Goal: Task Accomplishment & Management: Complete application form

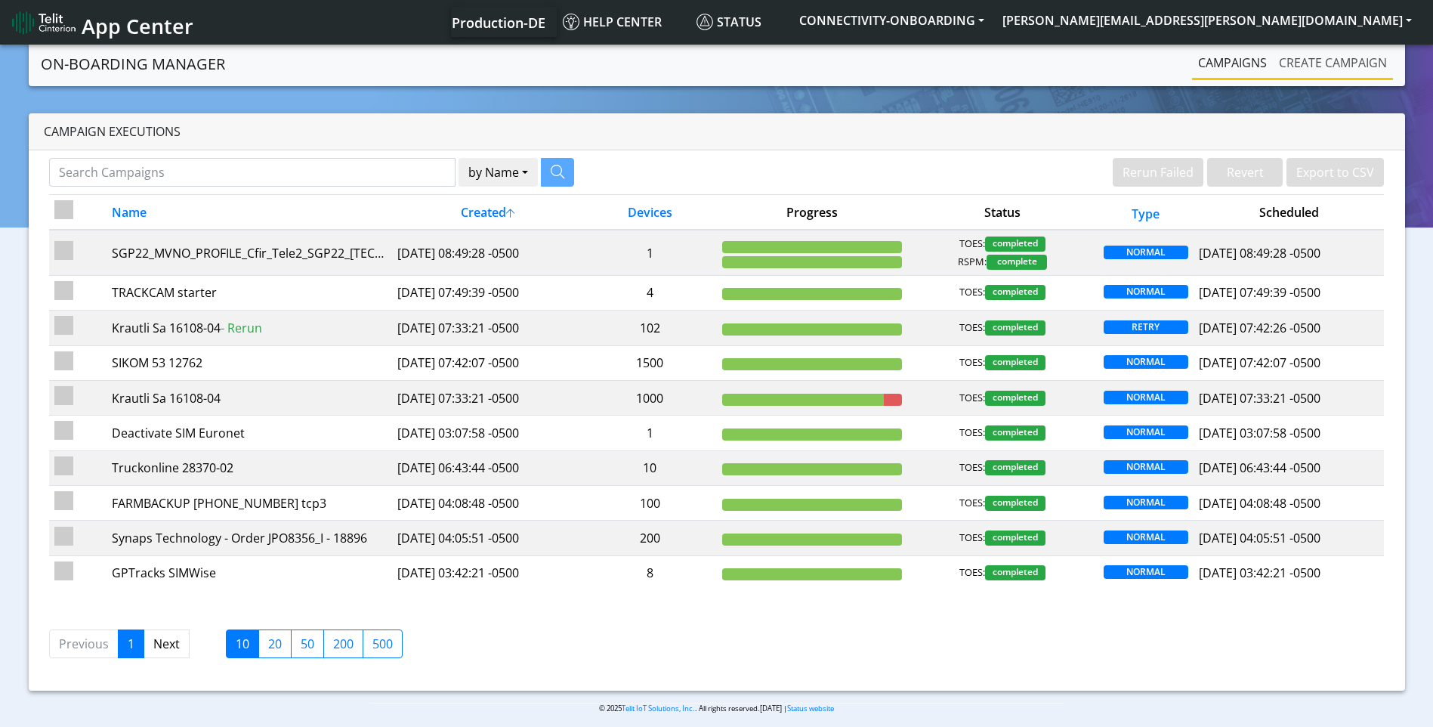
click at [1342, 53] on link "Create campaign" at bounding box center [1333, 63] width 120 height 30
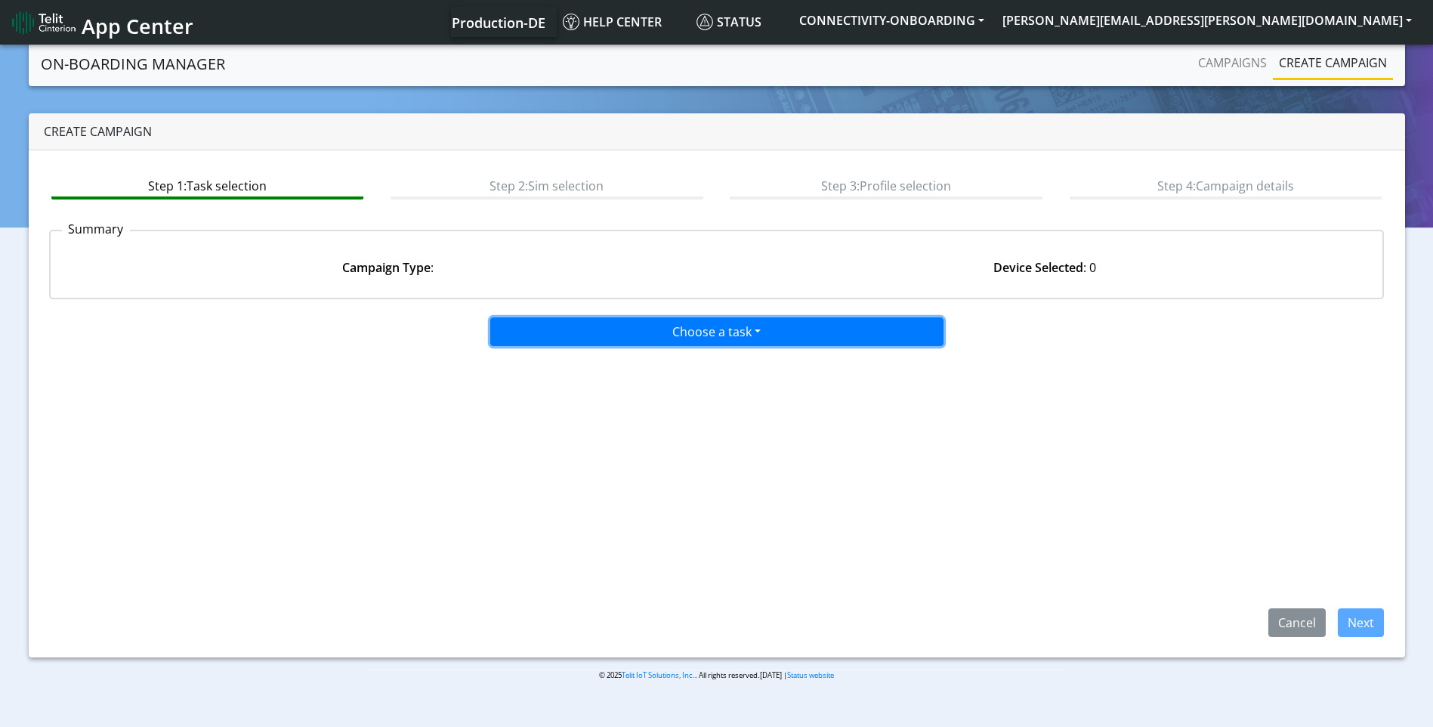
click at [594, 319] on button "Choose a task" at bounding box center [716, 331] width 453 height 29
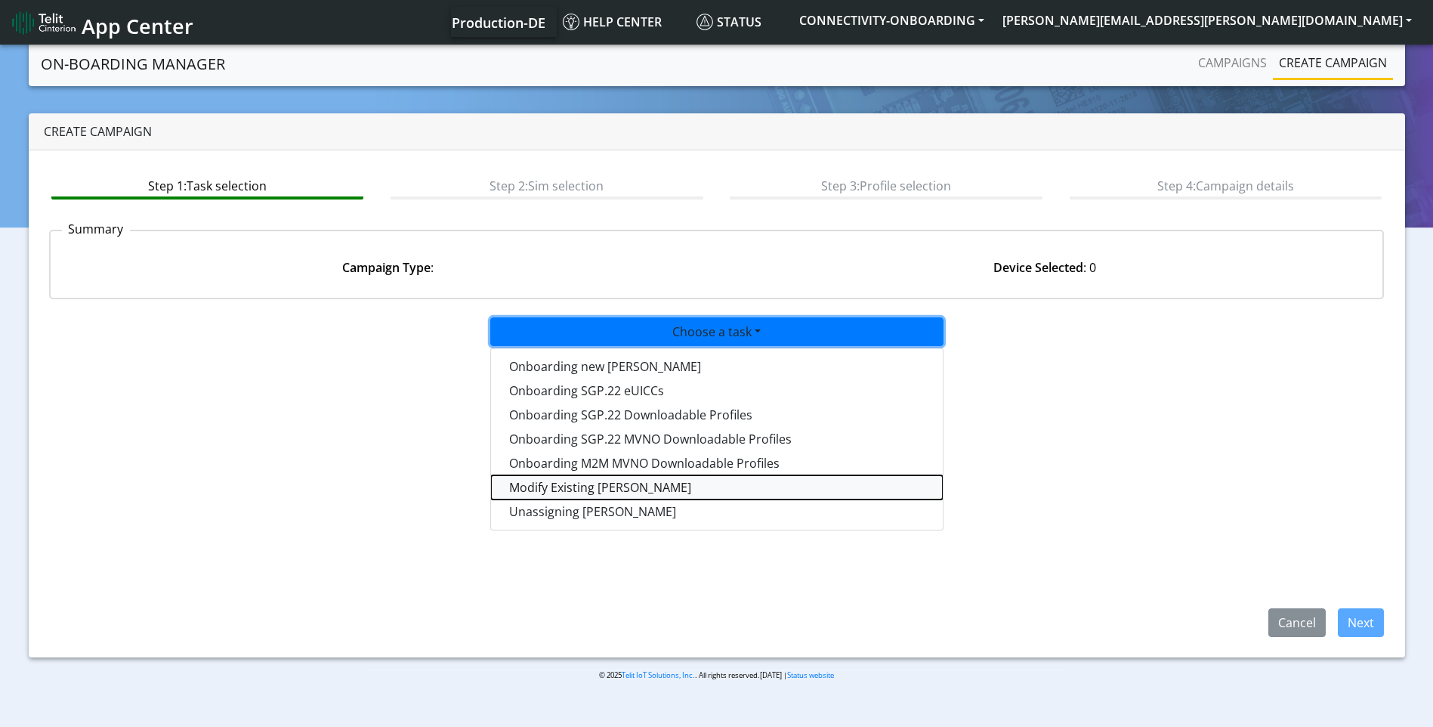
click at [583, 493] on taskiotp-dropdown "Modify Existing [PERSON_NAME]" at bounding box center [717, 487] width 452 height 24
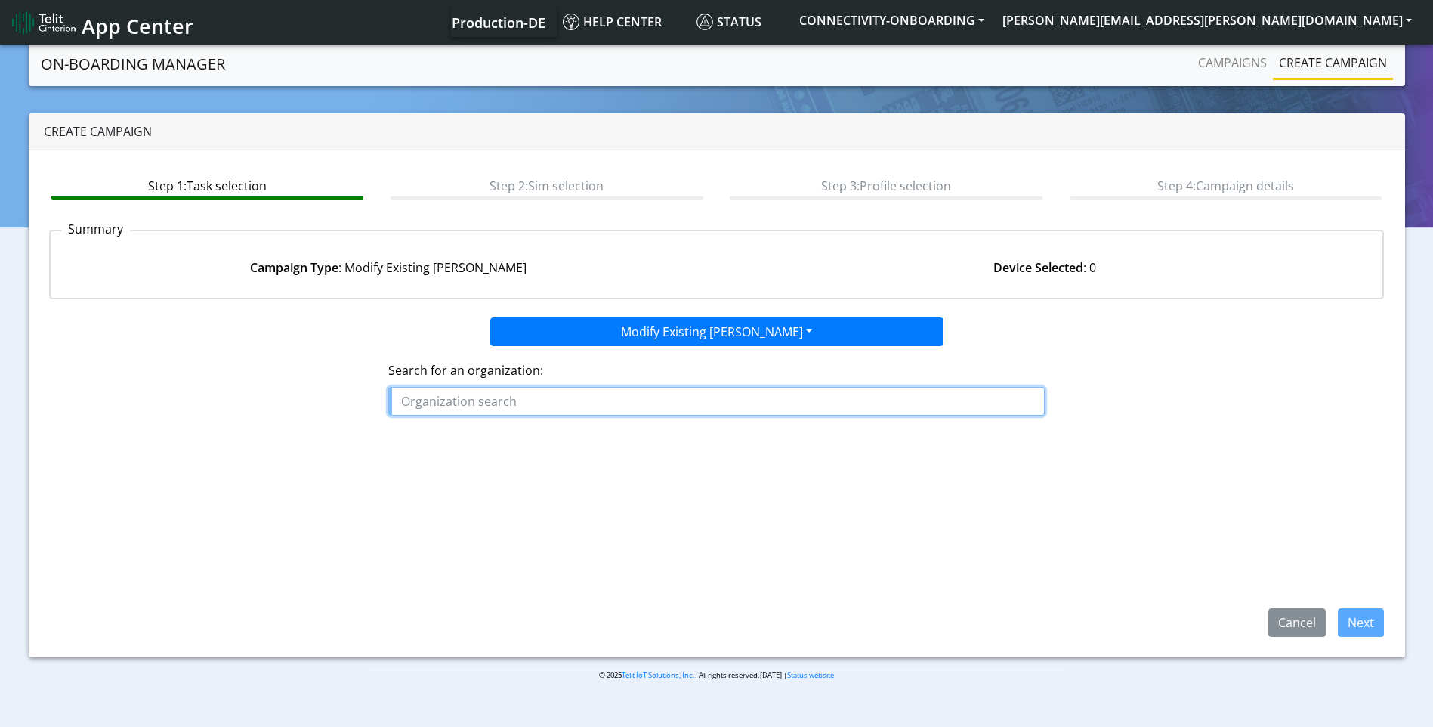
click at [545, 394] on input "text" at bounding box center [716, 401] width 656 height 29
click at [494, 434] on ngb-highlight "TELECOM _DESIGN" at bounding box center [459, 435] width 105 height 17
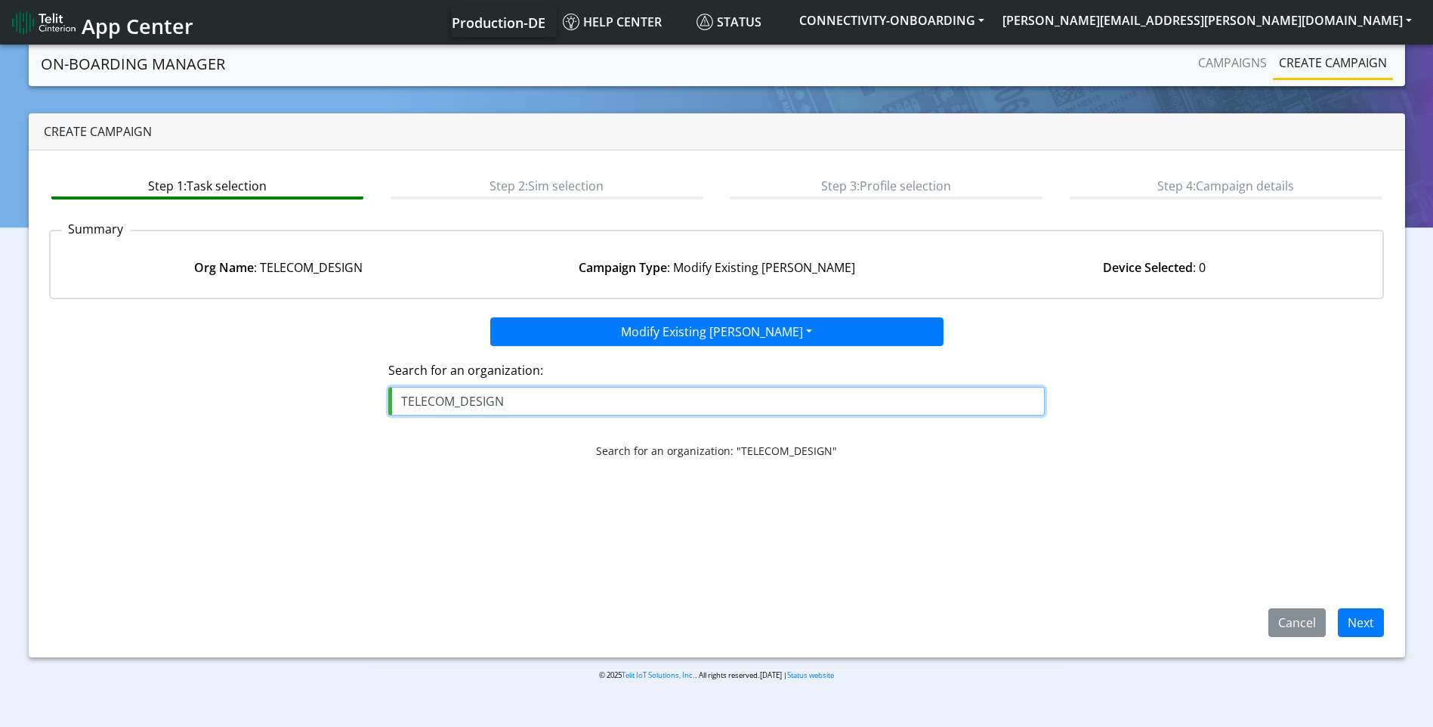
type input "TELECOM_DESIGN"
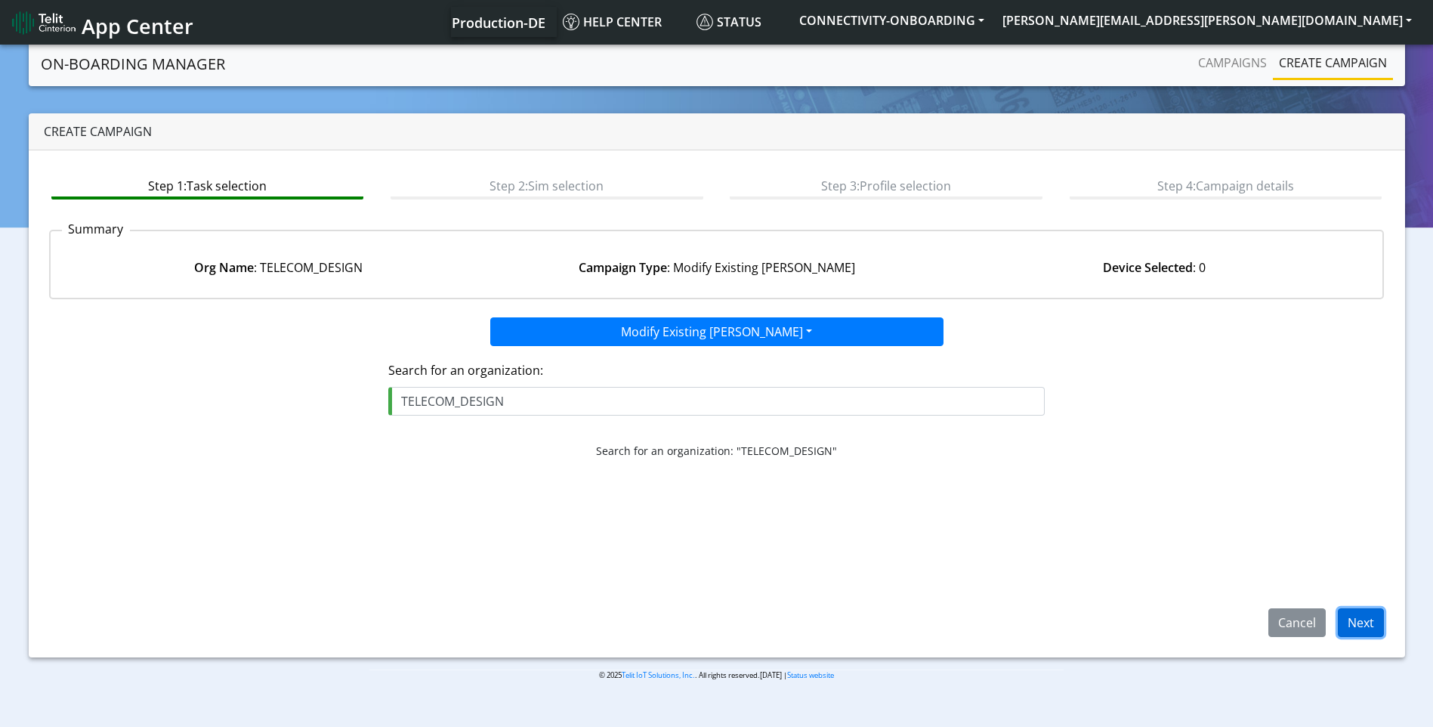
click at [1363, 635] on button "Next" at bounding box center [1361, 622] width 46 height 29
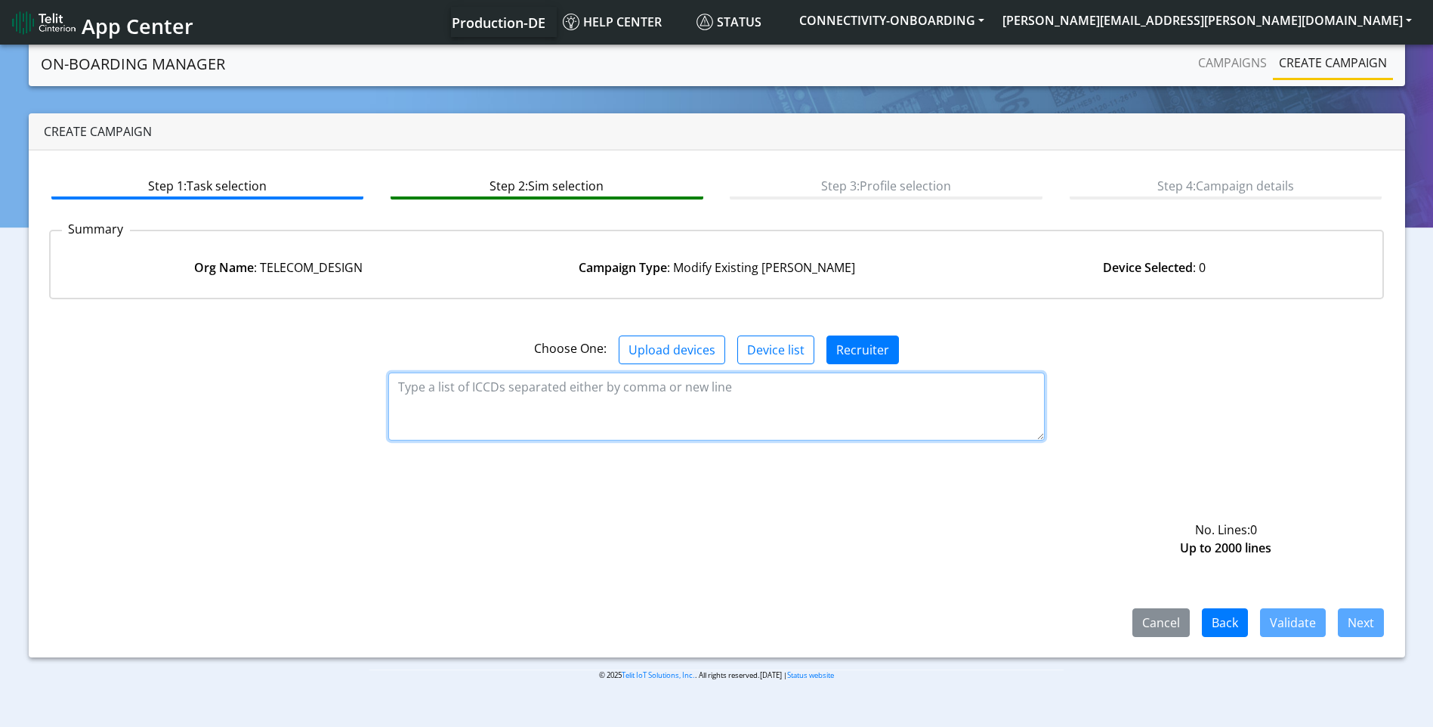
click at [657, 392] on textarea at bounding box center [716, 406] width 656 height 68
paste textarea "89358151000027907875 89358151000027907867 89358151000027907859 8935815100002790…"
type textarea "89358151000027907875 89358151000027907867 89358151000027907859 8935815100002790…"
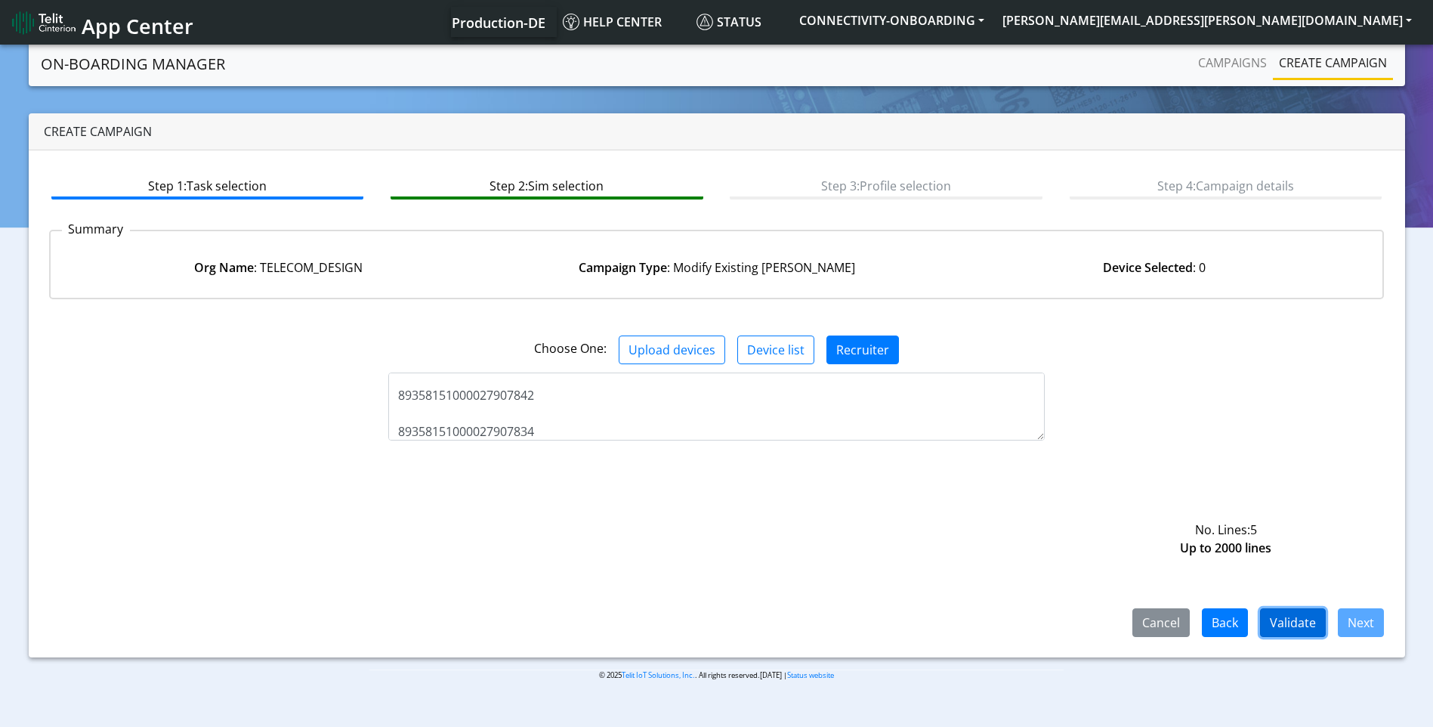
click at [1284, 619] on button "Validate" at bounding box center [1293, 622] width 66 height 29
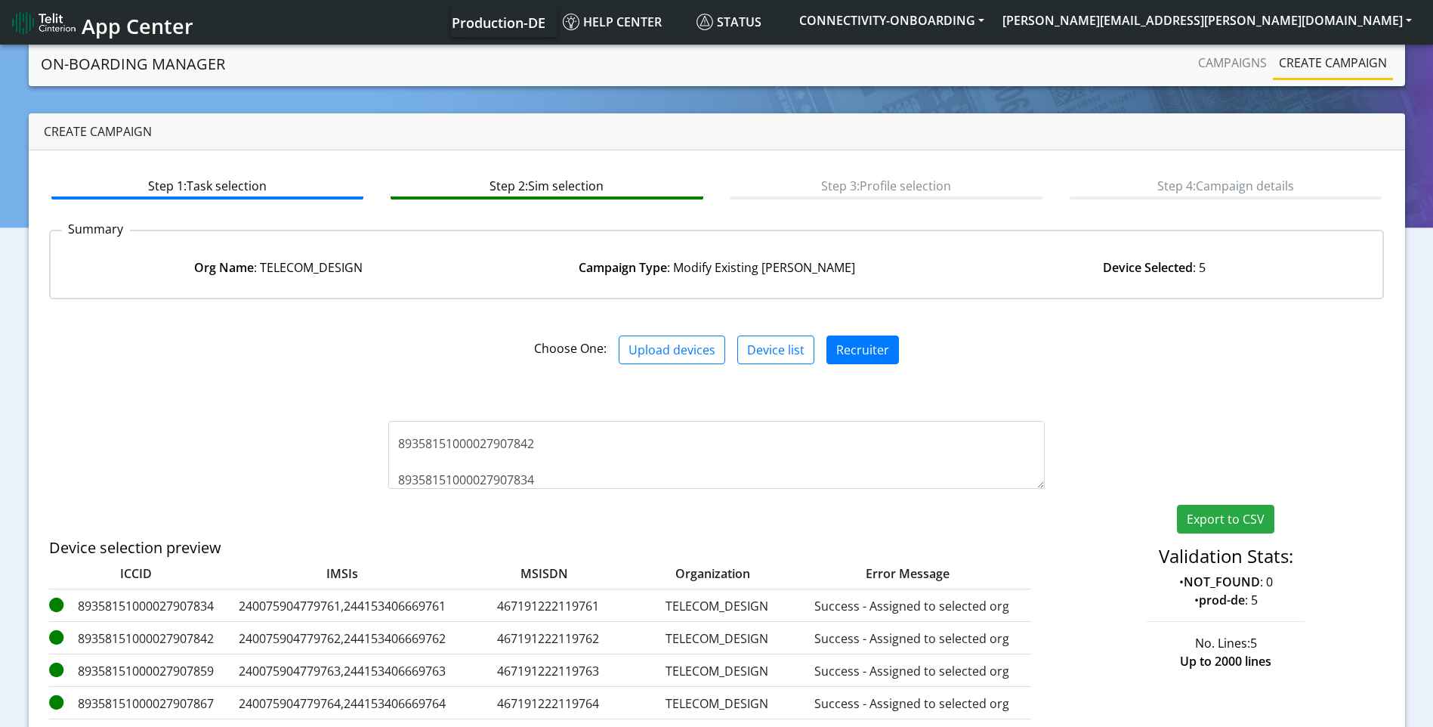
scroll to position [153, 0]
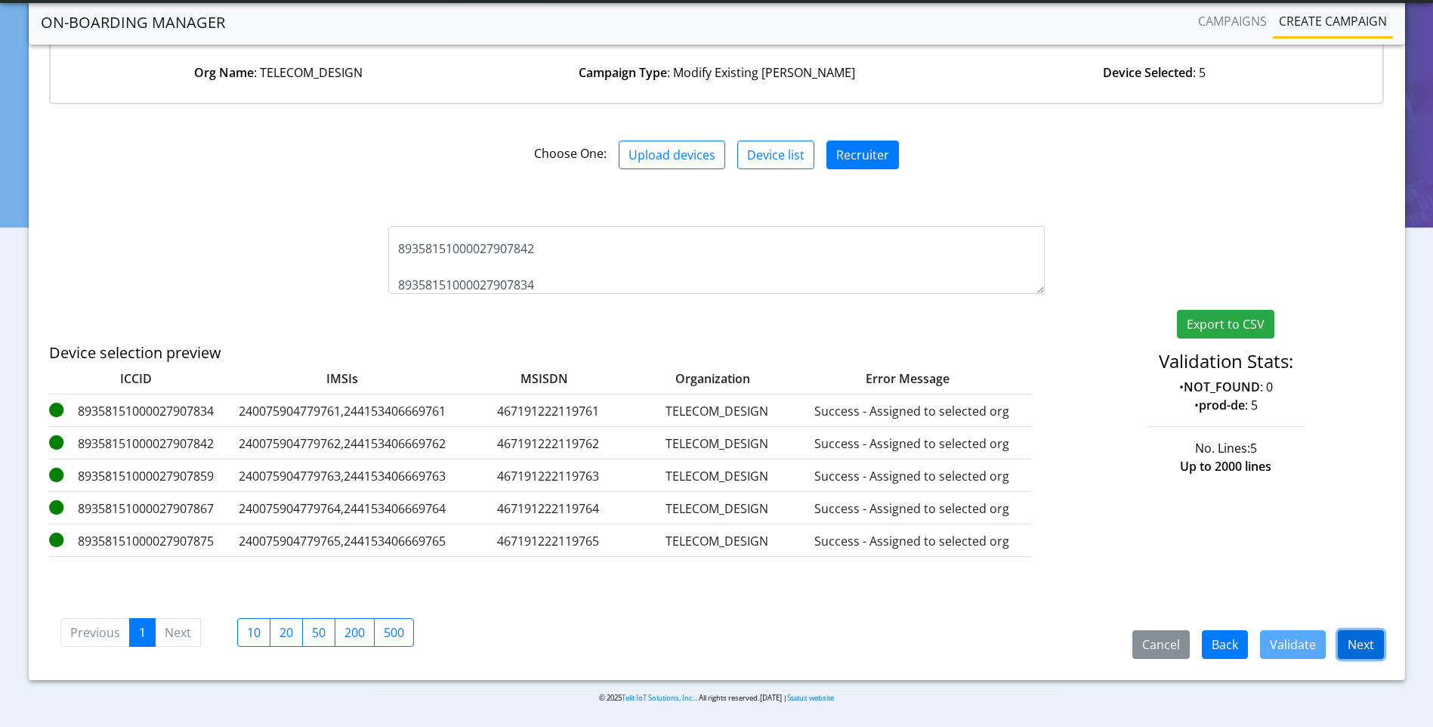
click at [1365, 630] on button "Next" at bounding box center [1361, 644] width 46 height 29
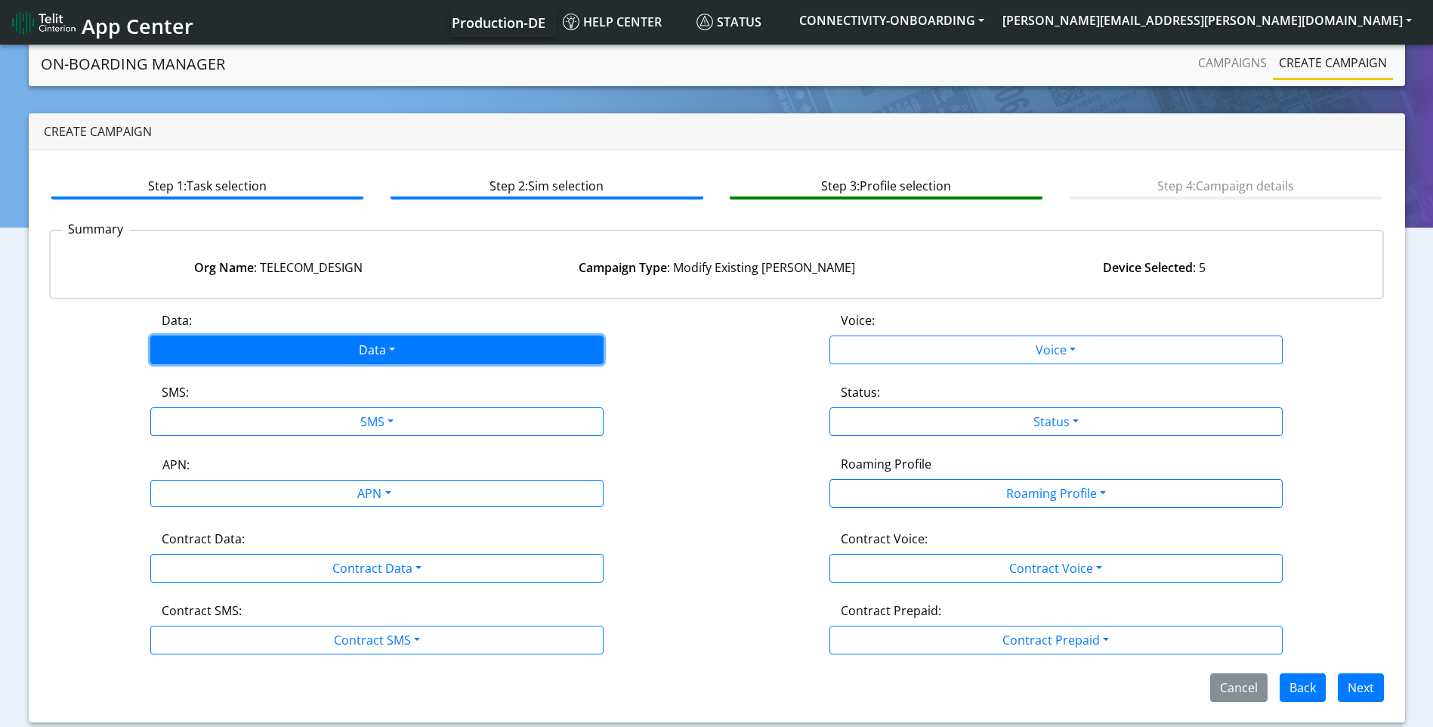
click at [421, 346] on button "Data" at bounding box center [376, 349] width 453 height 29
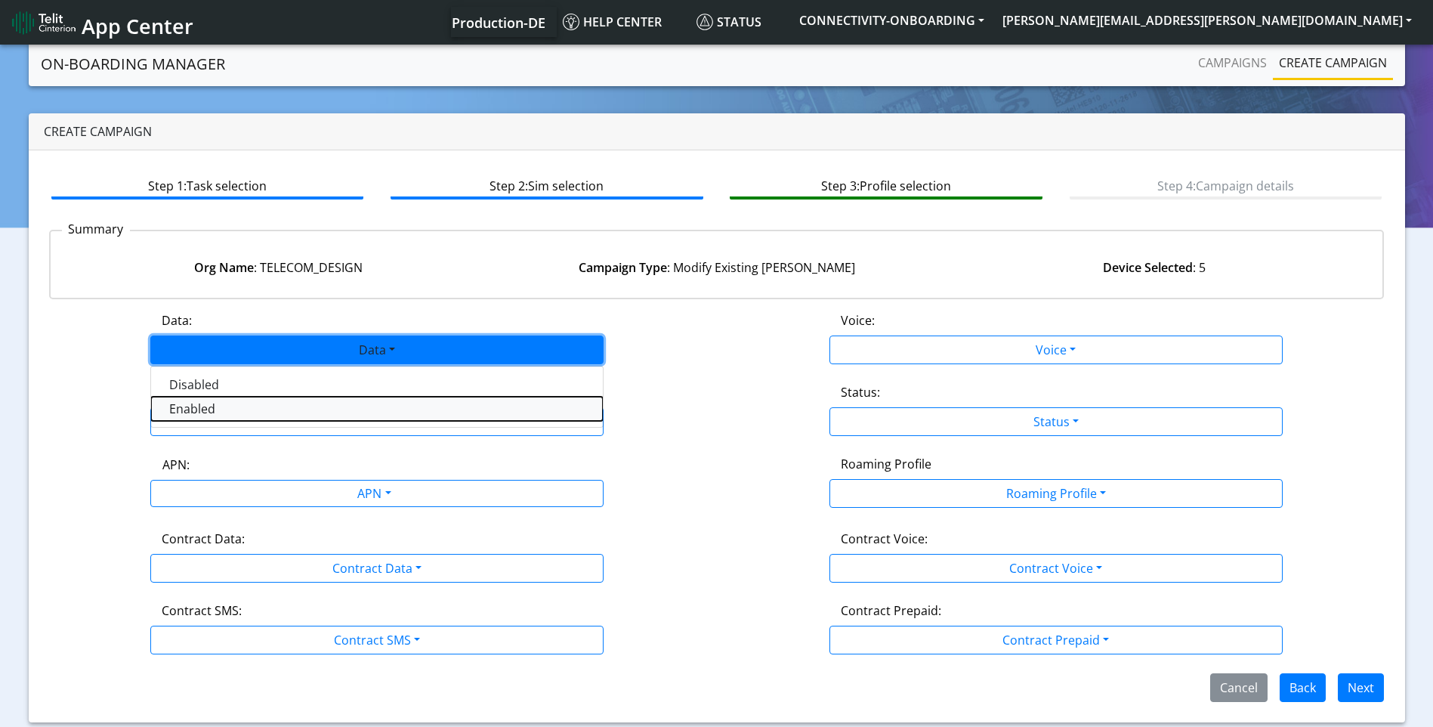
click at [301, 403] on button "Enabled" at bounding box center [377, 409] width 452 height 24
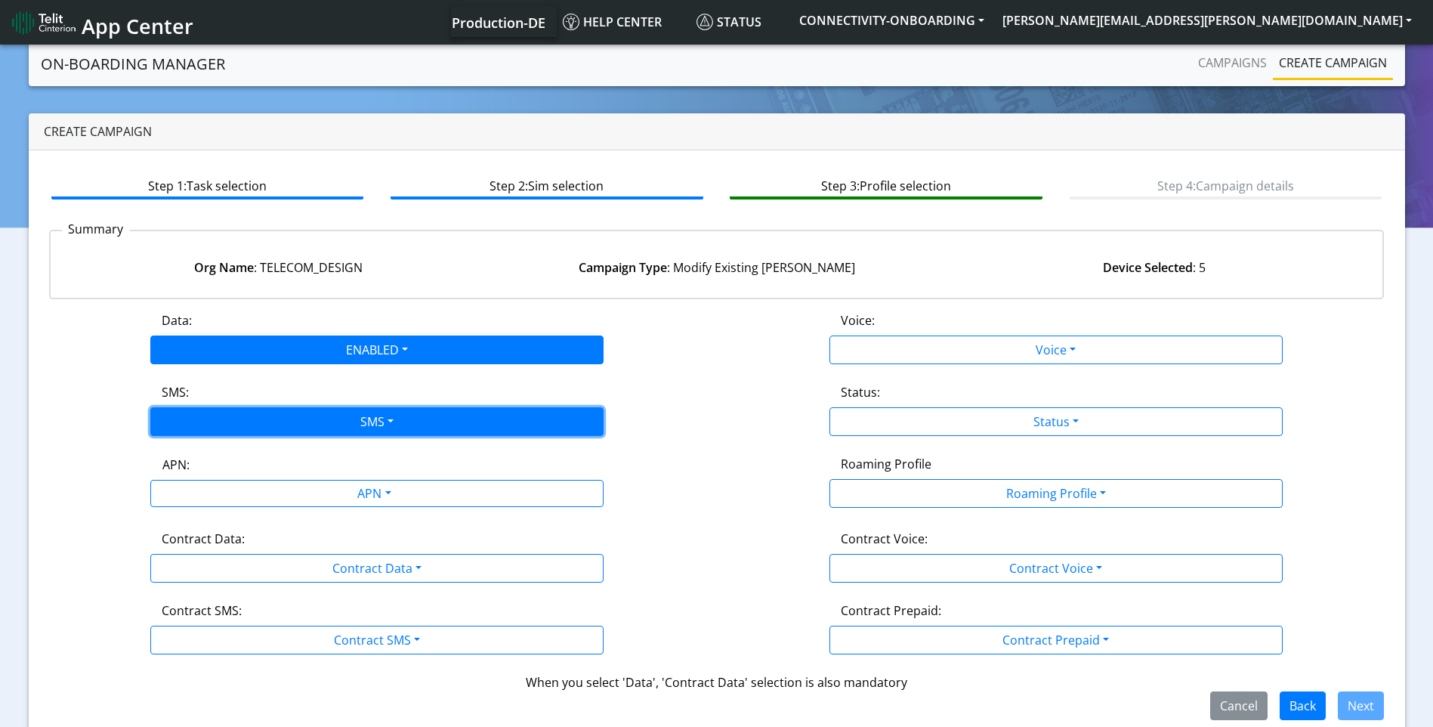
click at [298, 415] on button "SMS" at bounding box center [376, 421] width 453 height 29
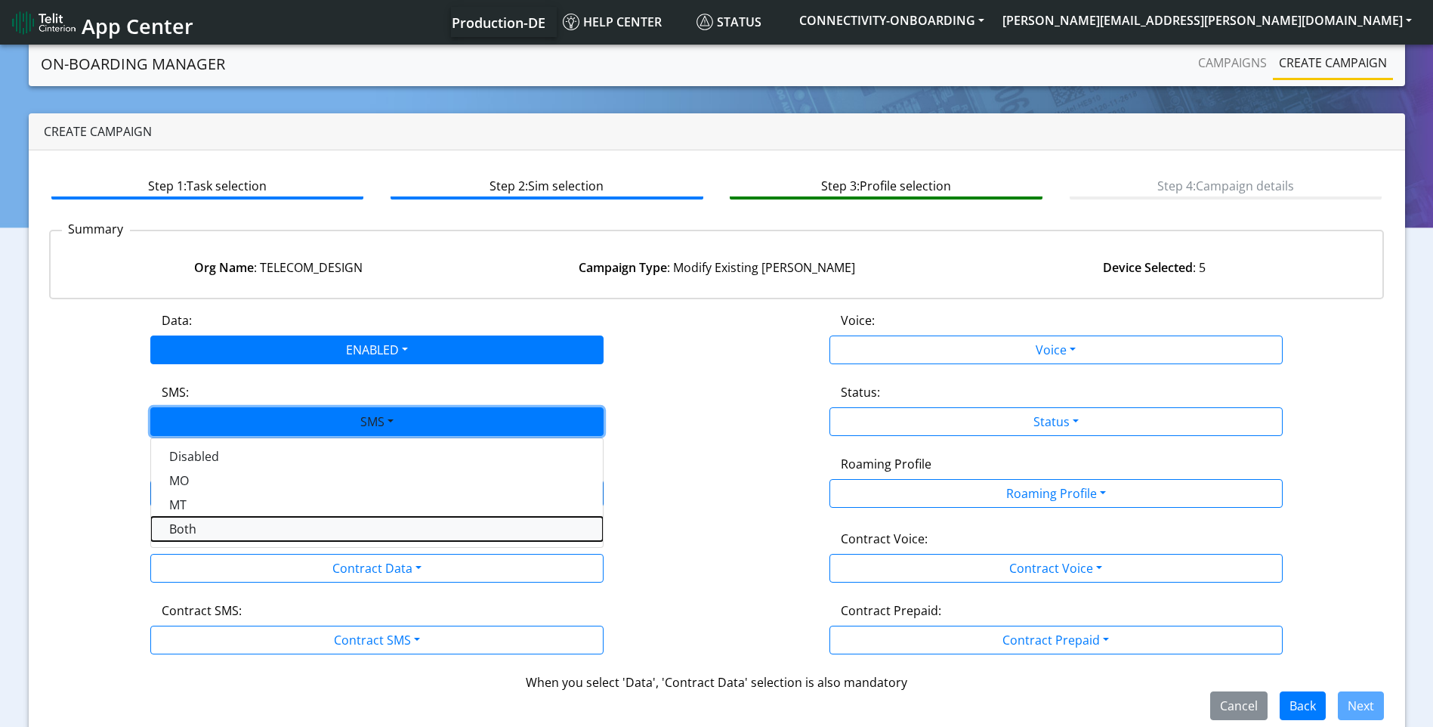
click at [233, 527] on button "Both" at bounding box center [377, 529] width 452 height 24
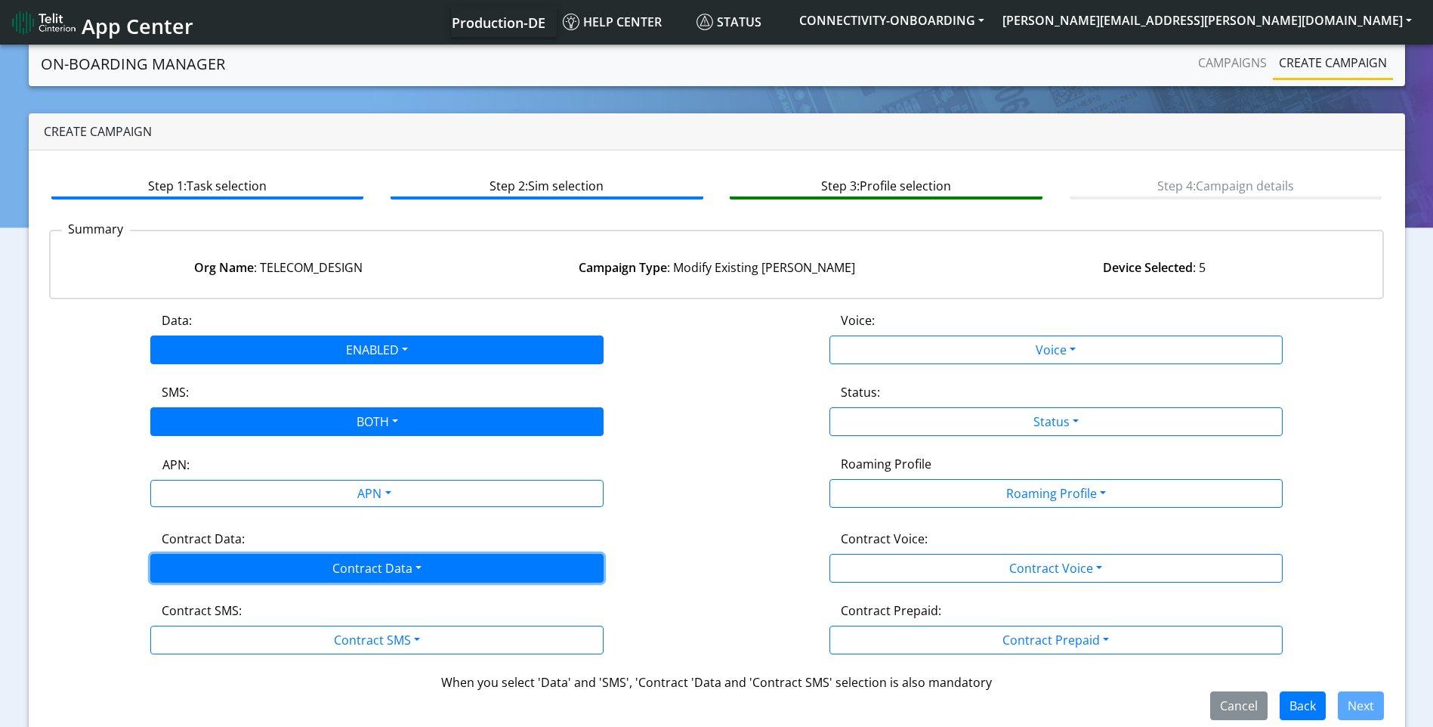
click at [237, 570] on button "Contract Data" at bounding box center [376, 568] width 453 height 29
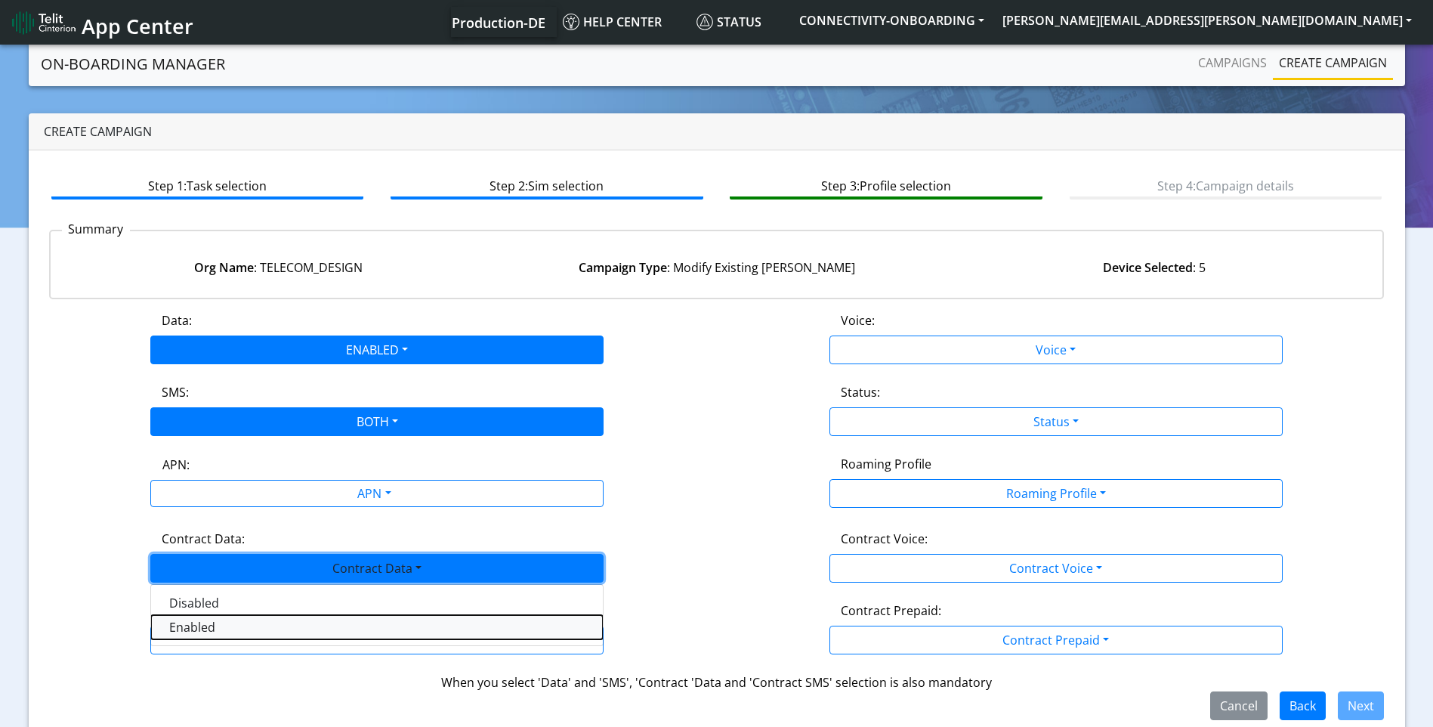
click at [212, 631] on Dataenabled-dropdown "Enabled" at bounding box center [377, 627] width 452 height 24
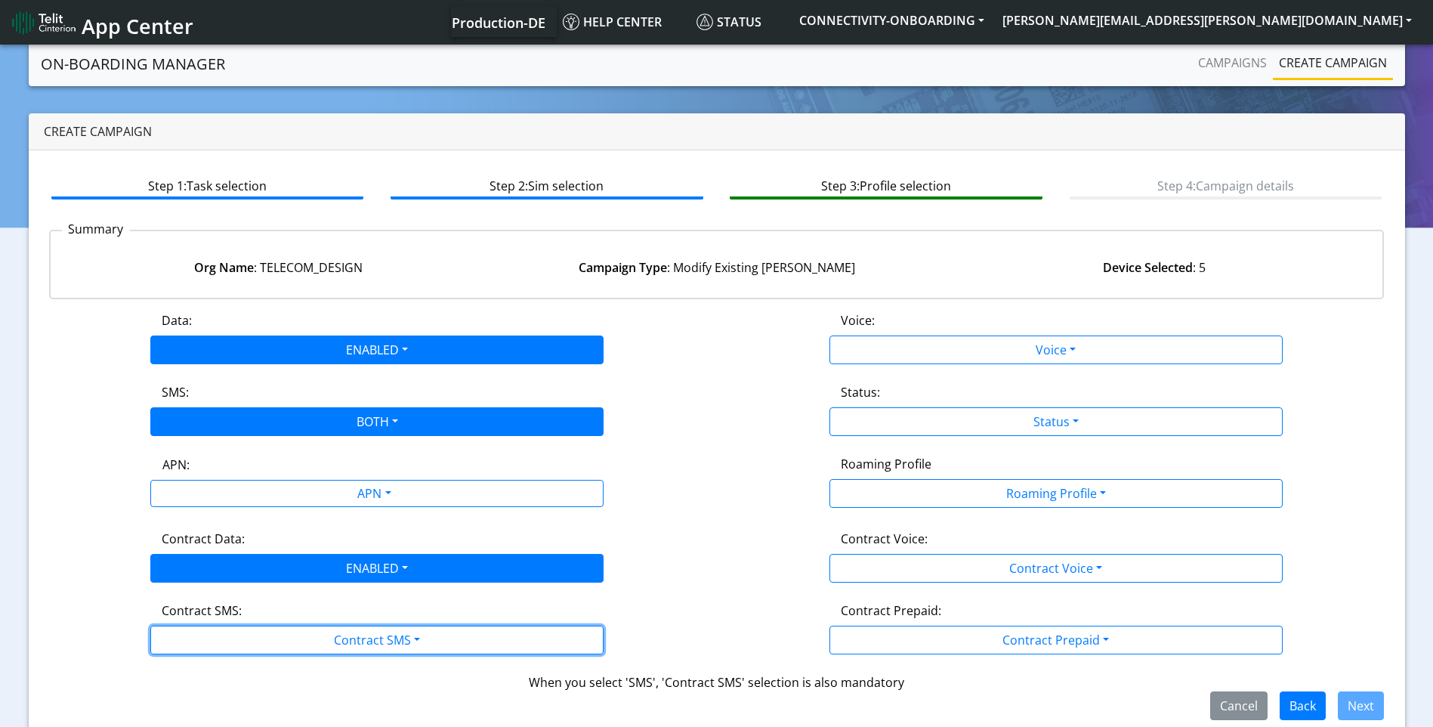
click at [212, 631] on button "Contract SMS" at bounding box center [376, 639] width 453 height 29
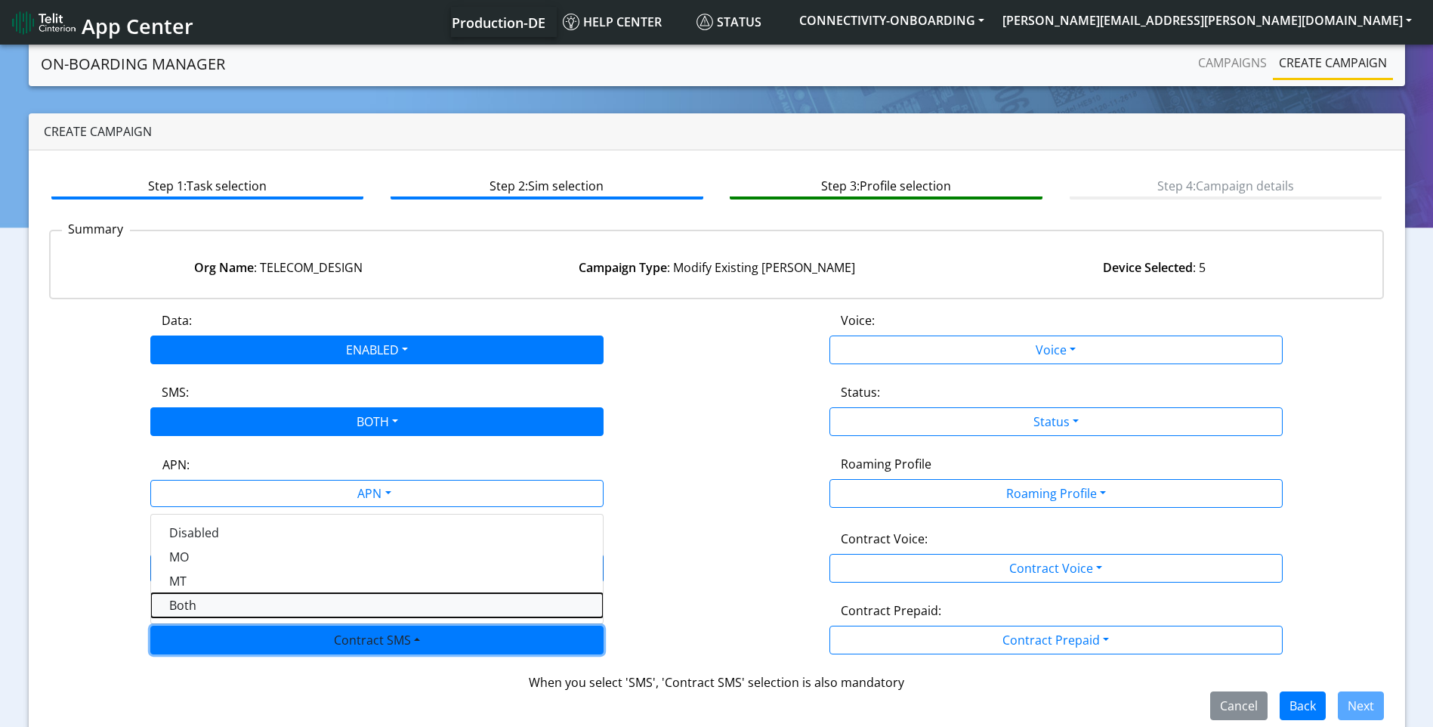
click at [210, 600] on SMSboth-dropdown "Both" at bounding box center [377, 605] width 452 height 24
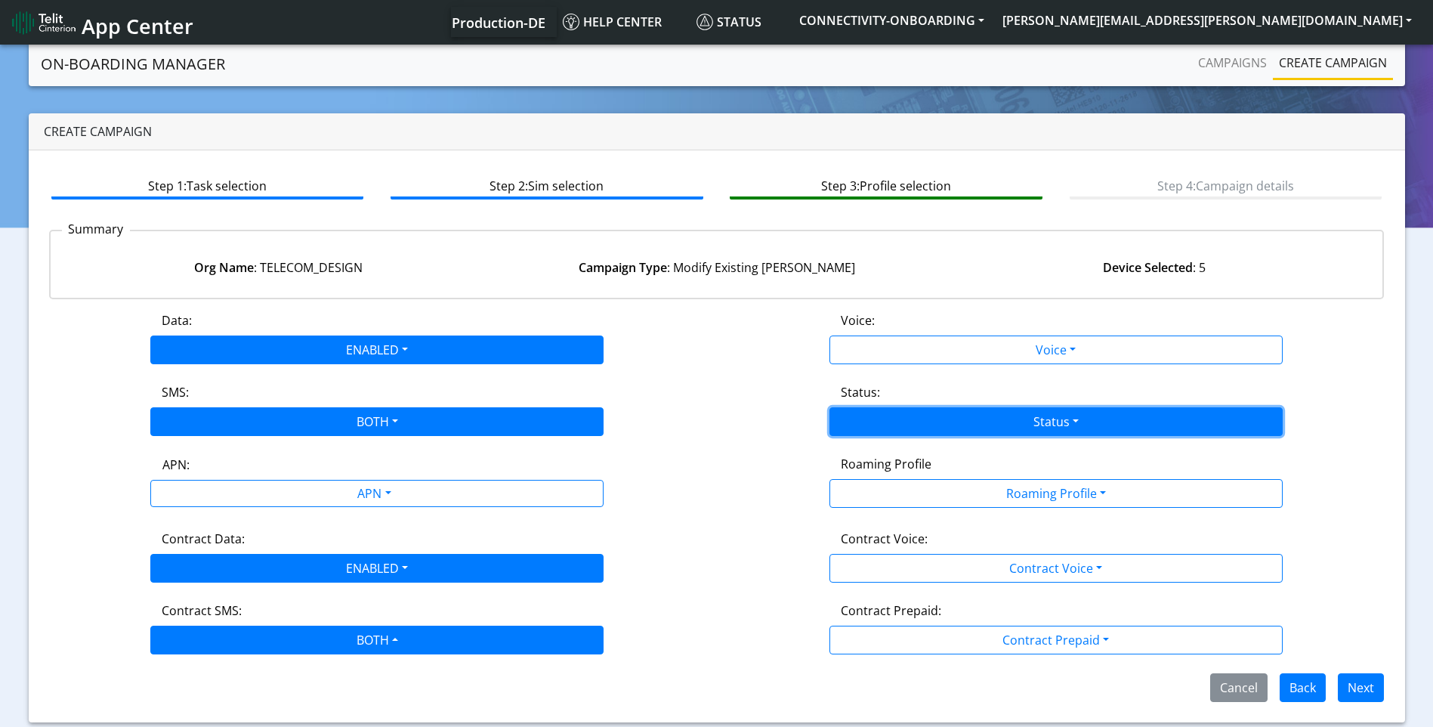
click at [1023, 409] on button "Status" at bounding box center [1055, 421] width 453 height 29
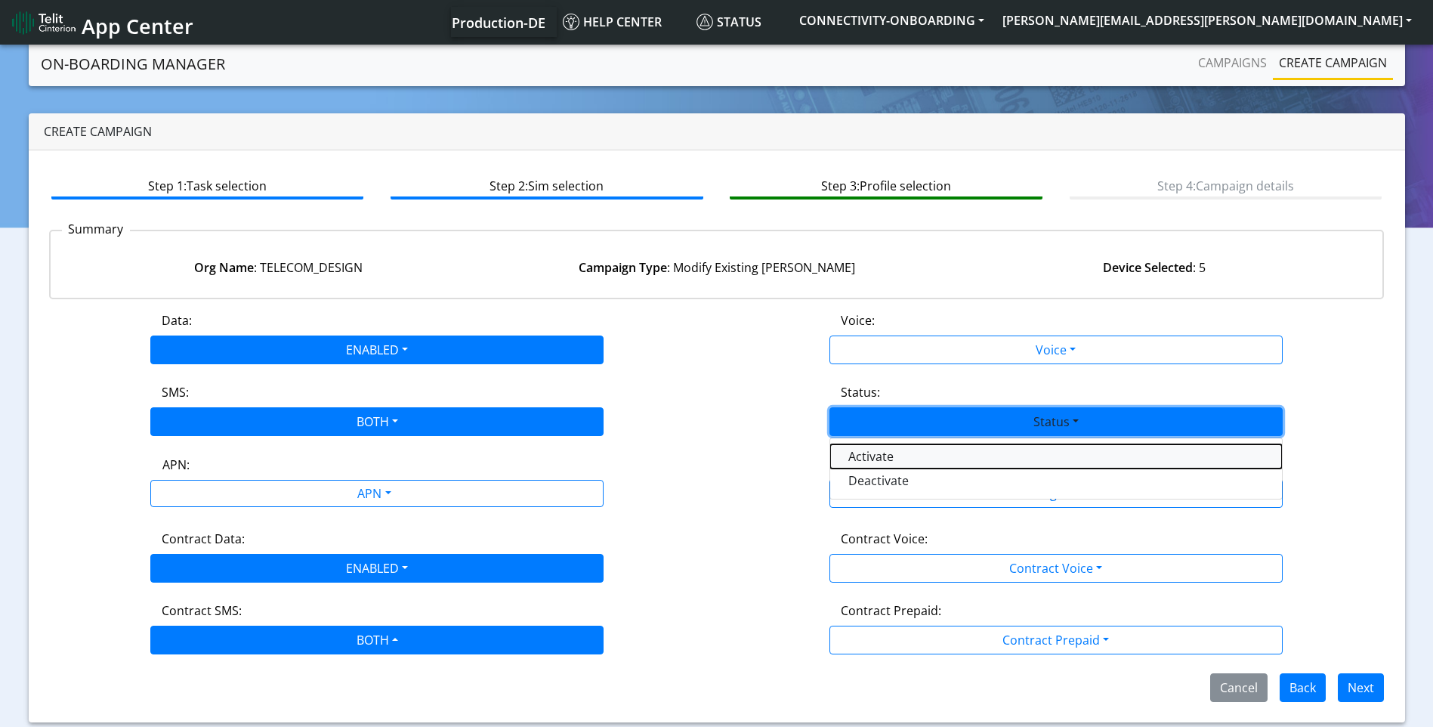
click at [963, 459] on button "Activate" at bounding box center [1056, 456] width 452 height 24
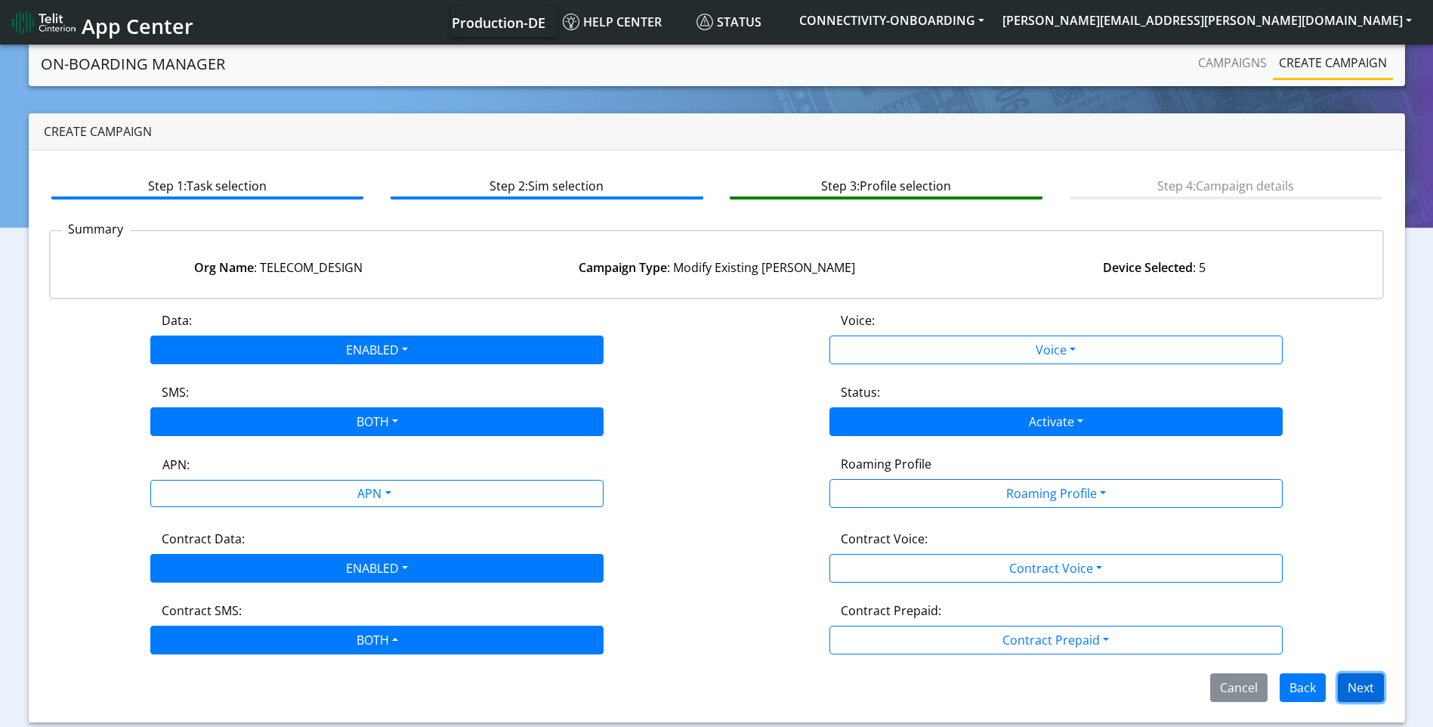
click at [1375, 687] on button "Next" at bounding box center [1361, 687] width 46 height 29
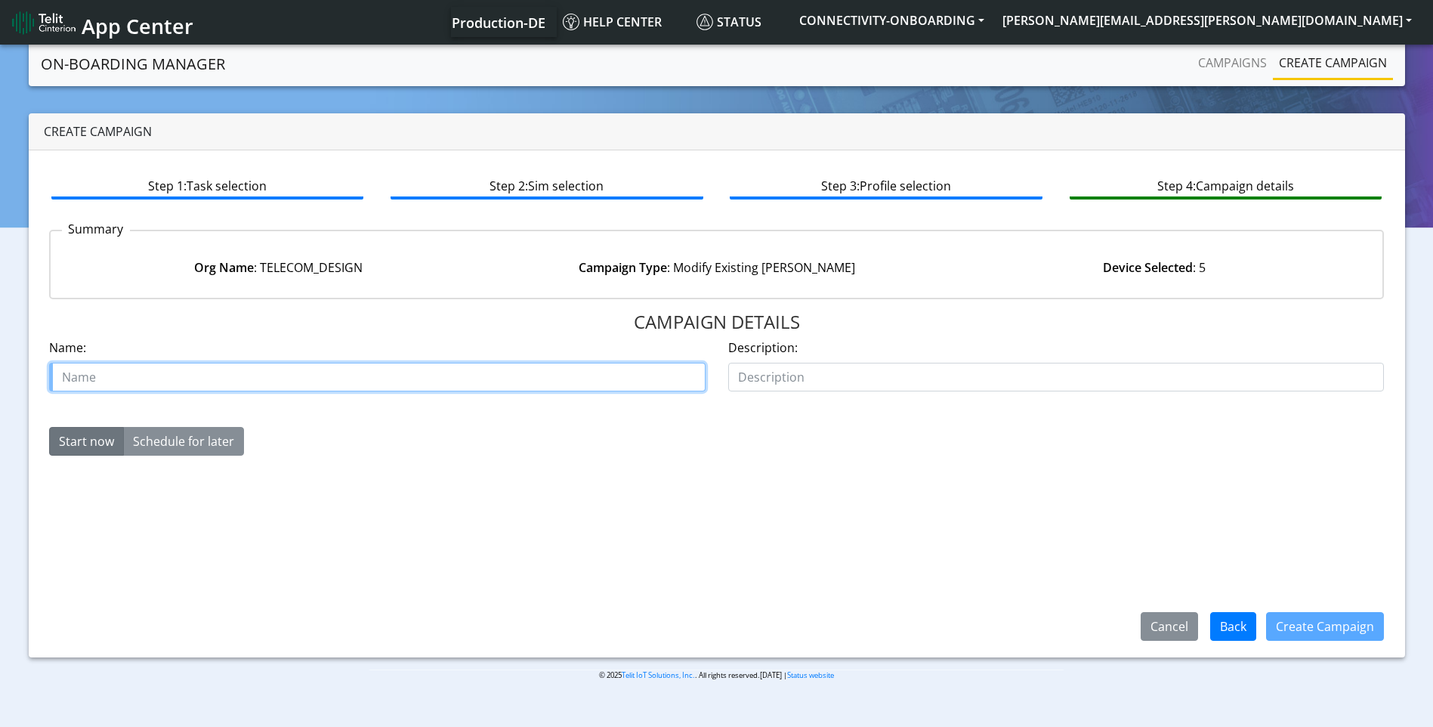
click at [474, 370] on input "text" at bounding box center [377, 377] width 656 height 29
paste input "00639082"
paste input "TELECOM_DESIGN"
click at [209, 382] on input "case 00639082 TELECOM_DESIGN" at bounding box center [377, 377] width 656 height 29
type input "case 00639082 TELECOM DESIGN"
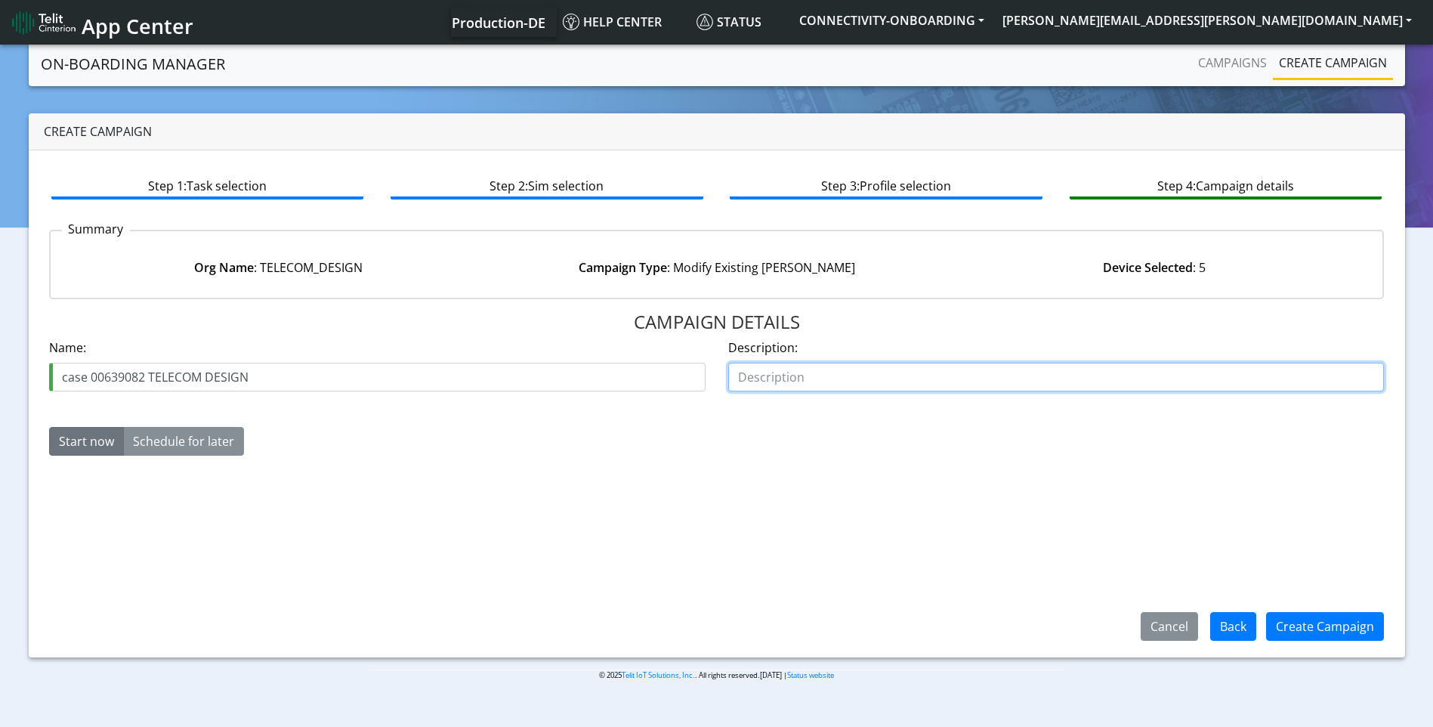
click at [759, 380] on input "text" at bounding box center [1056, 377] width 656 height 29
type input "Starters Activate"
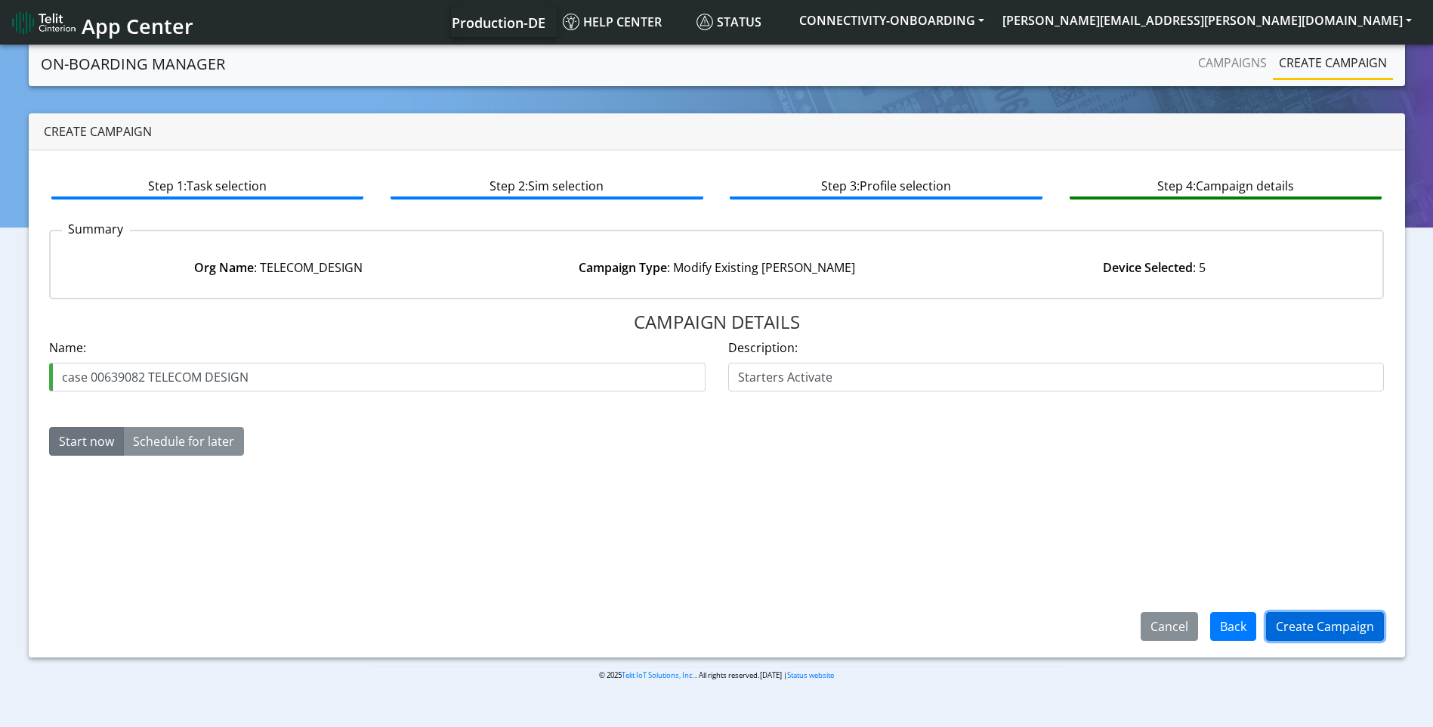
click at [1319, 625] on button "Create Campaign" at bounding box center [1325, 626] width 118 height 29
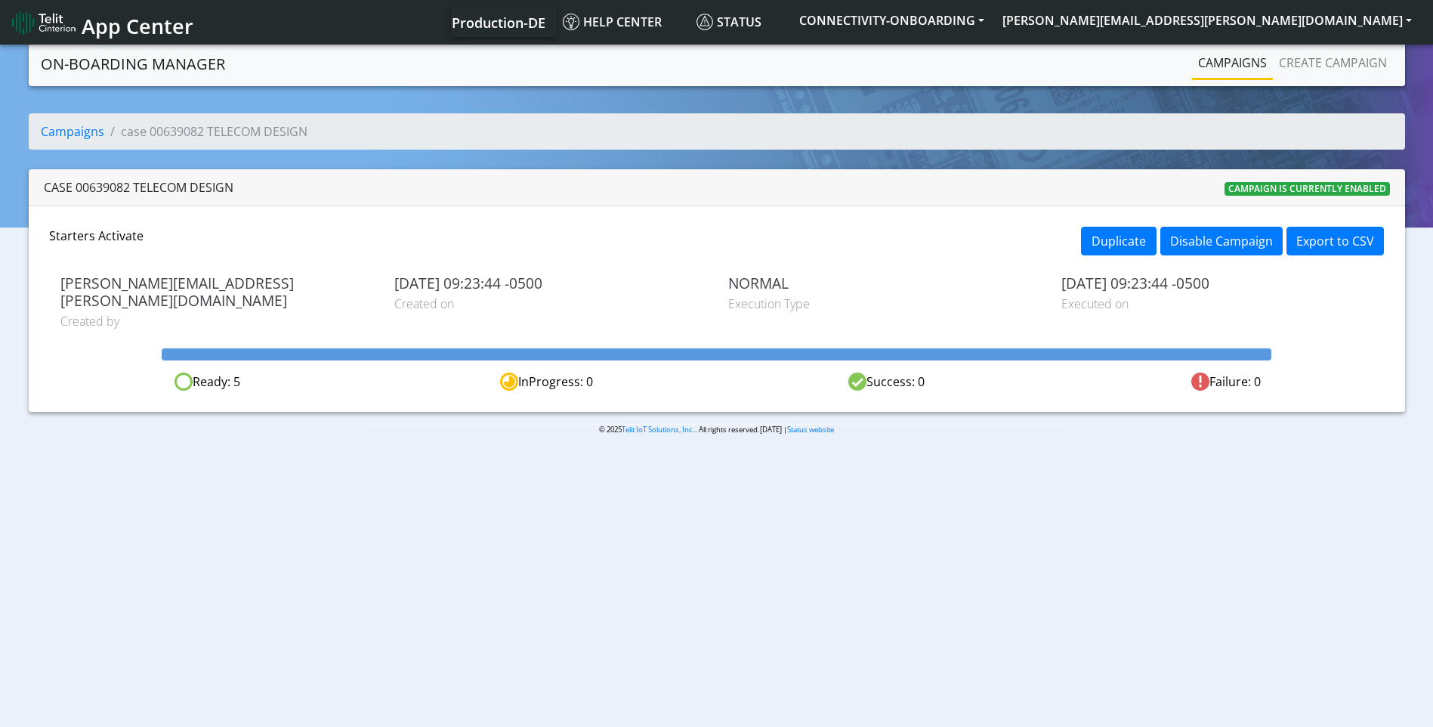
click at [1219, 66] on link "Campaigns" at bounding box center [1232, 63] width 81 height 30
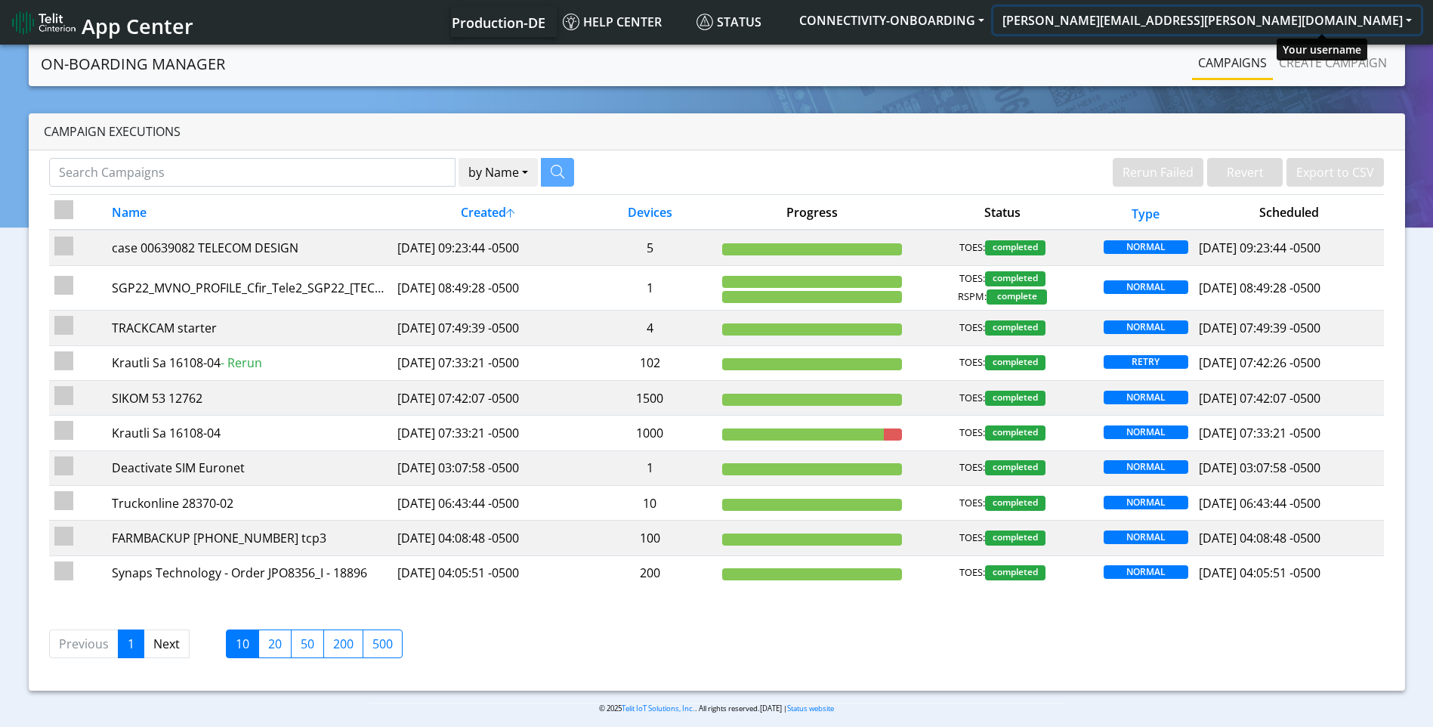
click at [1408, 20] on button "[PERSON_NAME][EMAIL_ADDRESS][PERSON_NAME][DOMAIN_NAME]" at bounding box center [1206, 20] width 427 height 27
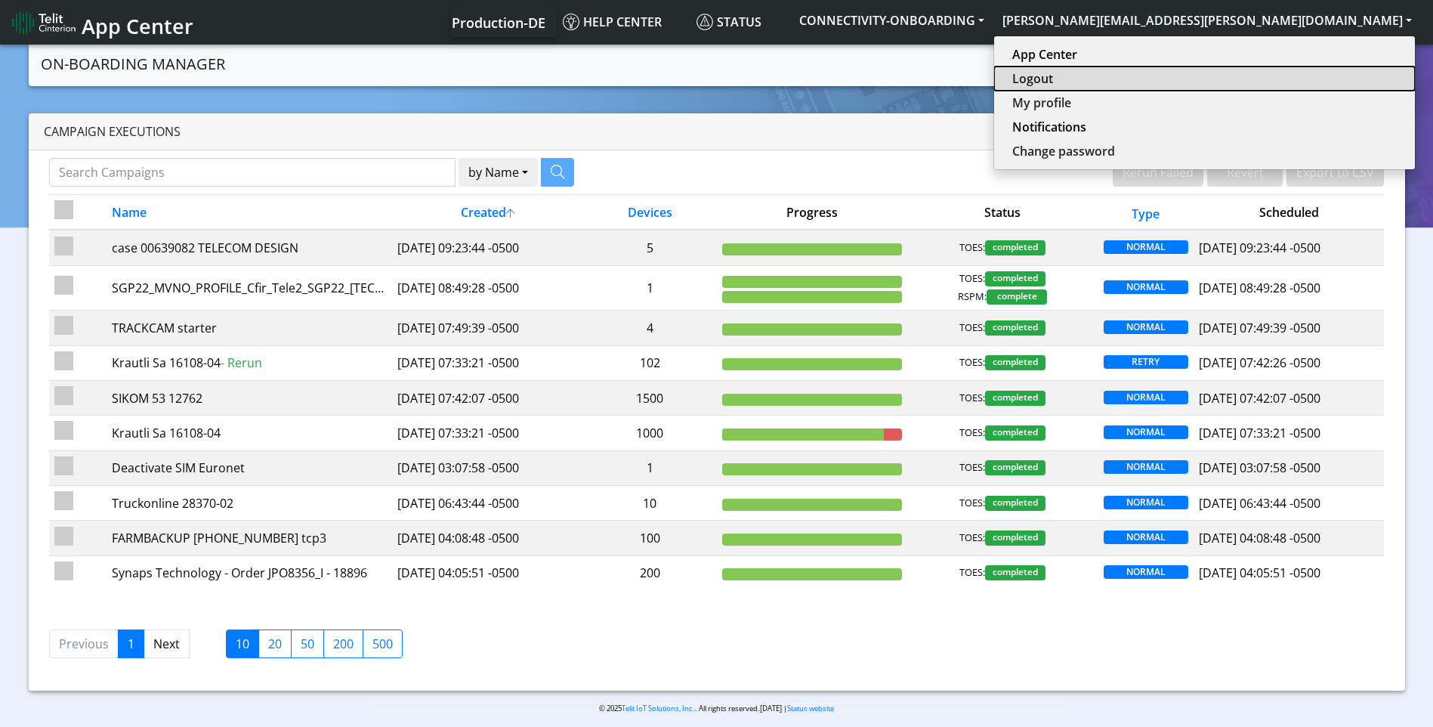
click at [1267, 81] on button "Logout" at bounding box center [1204, 78] width 421 height 24
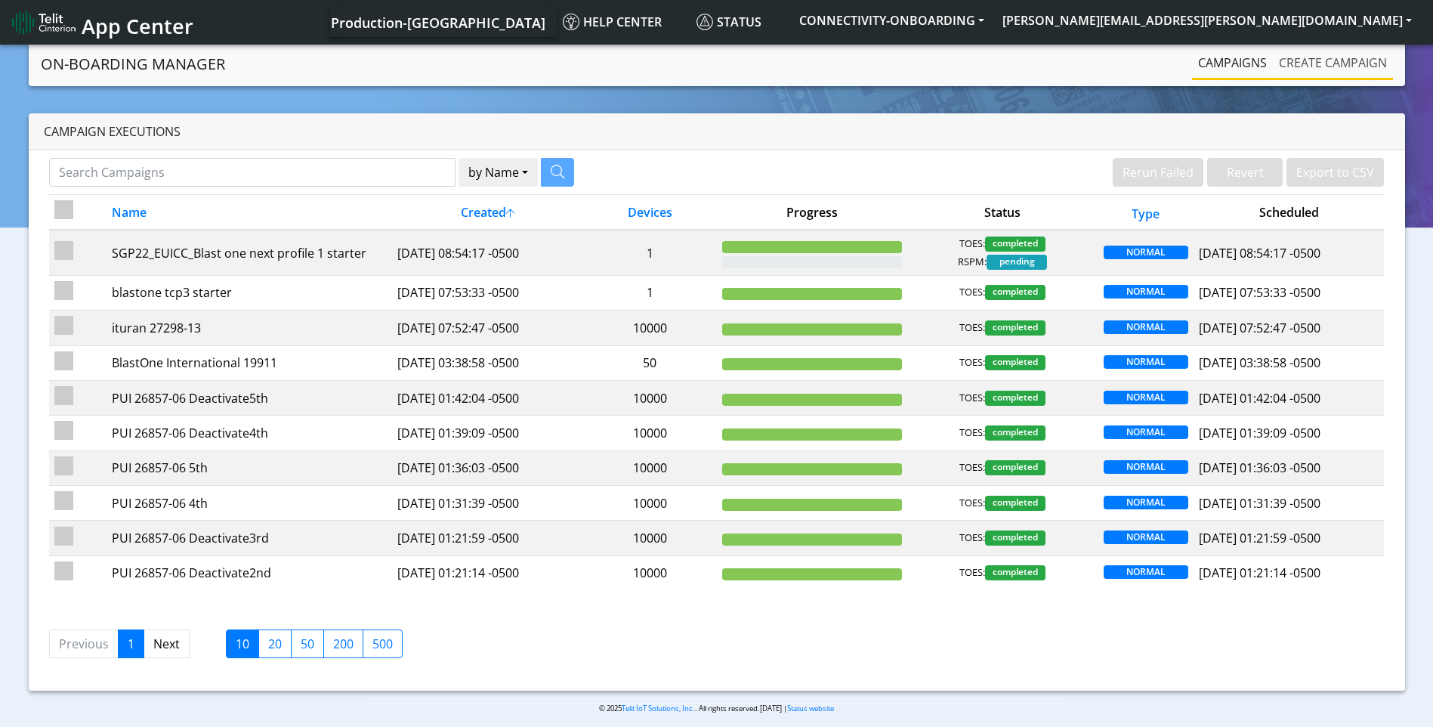
click at [1307, 54] on link "Create campaign" at bounding box center [1333, 63] width 120 height 30
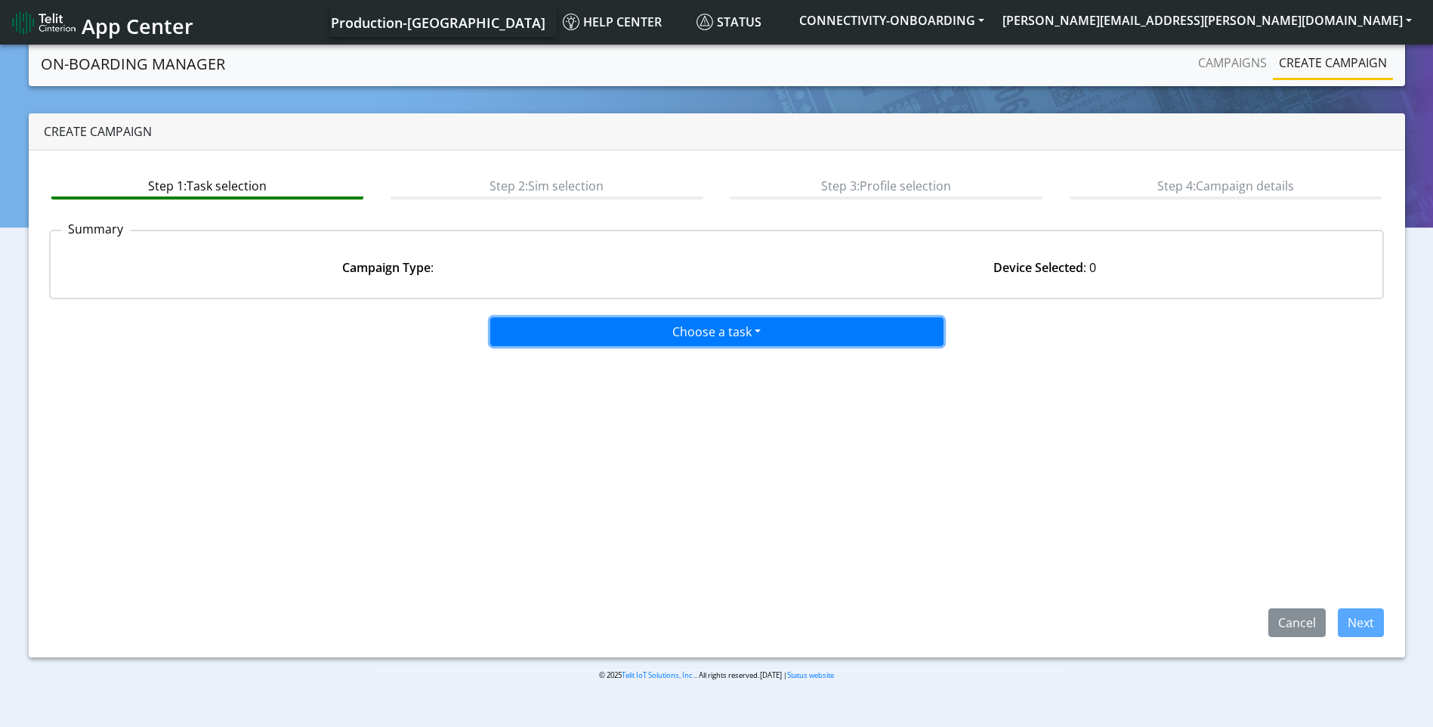
click at [579, 340] on button "Choose a task" at bounding box center [716, 331] width 453 height 29
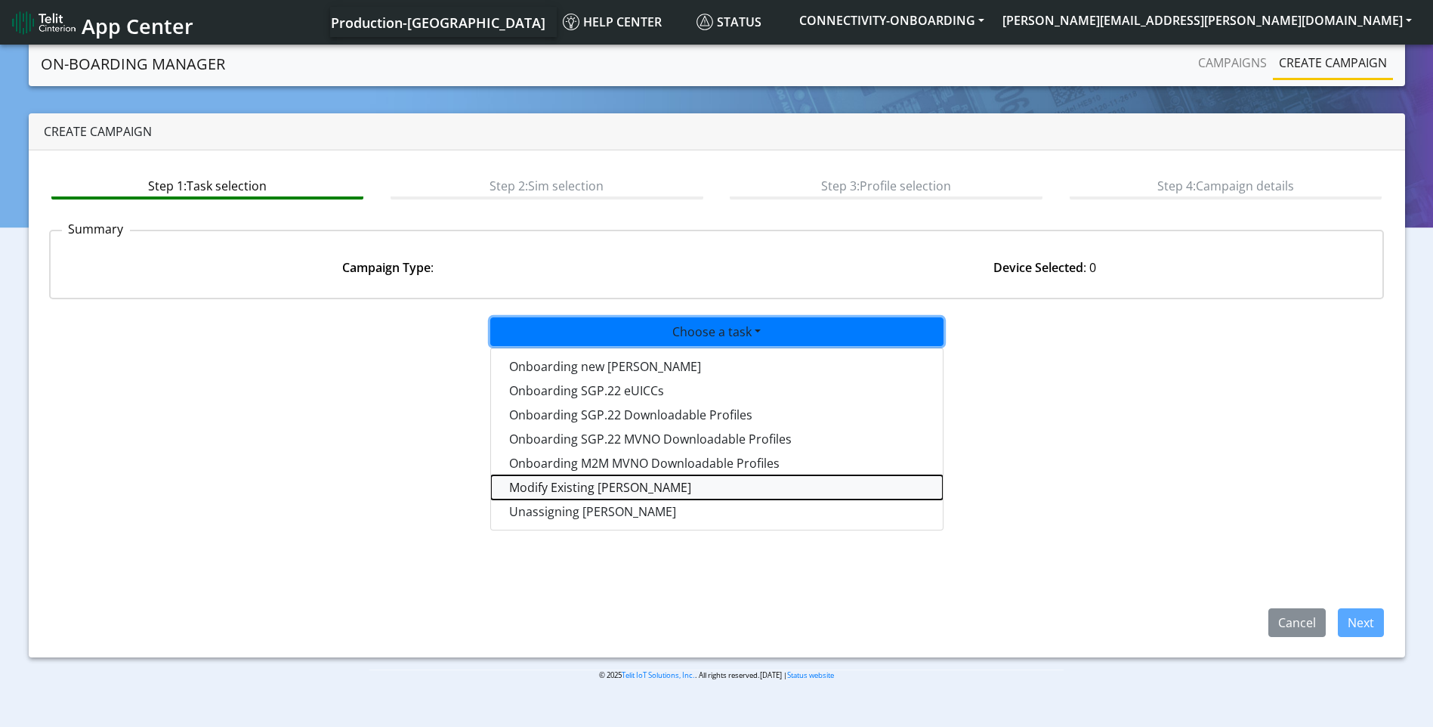
click at [561, 476] on taskiotp-dropdown "Modify Existing [PERSON_NAME]" at bounding box center [717, 487] width 452 height 24
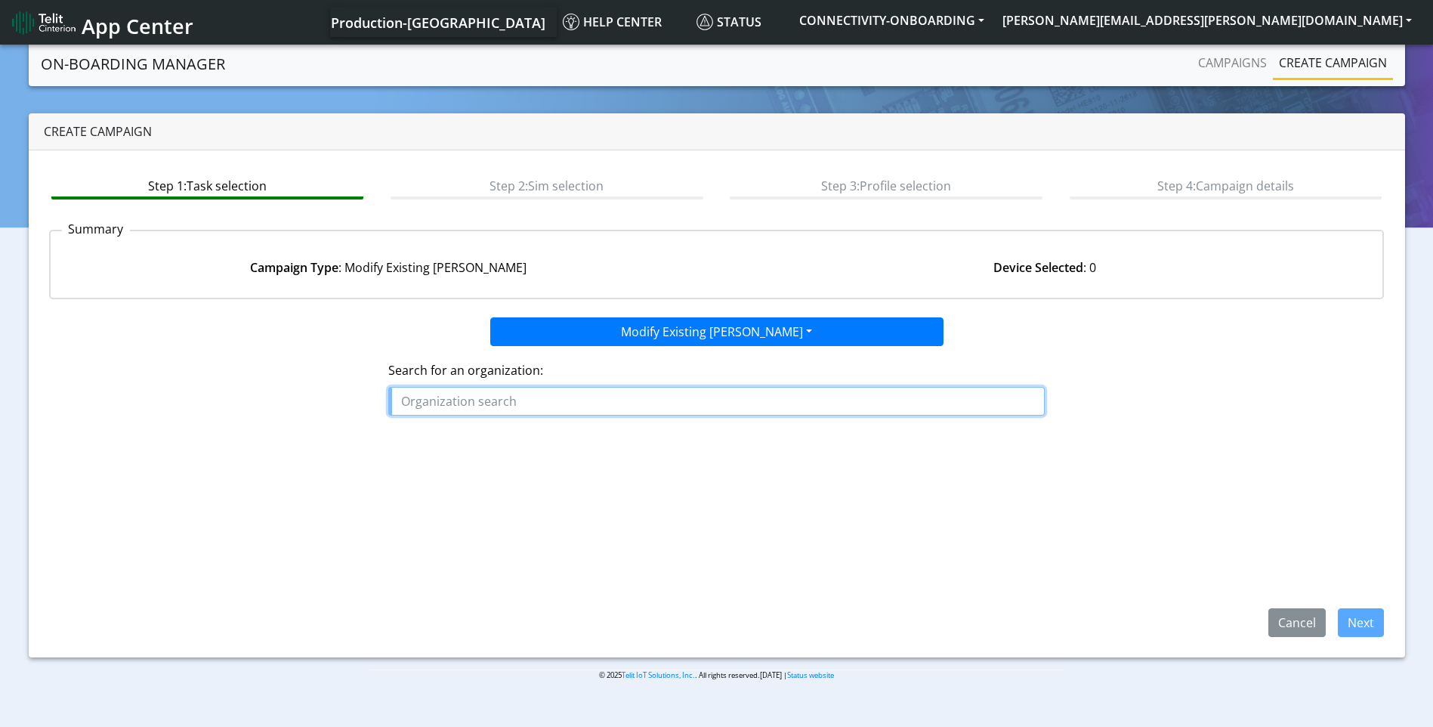
click at [563, 414] on input "text" at bounding box center [716, 401] width 656 height 29
drag, startPoint x: 466, startPoint y: 391, endPoint x: 275, endPoint y: 384, distance: 191.2
click at [275, 384] on div "Search for an organization: telittes" at bounding box center [717, 394] width 1358 height 97
paste input "Telittesting"
type input "Telittesting"
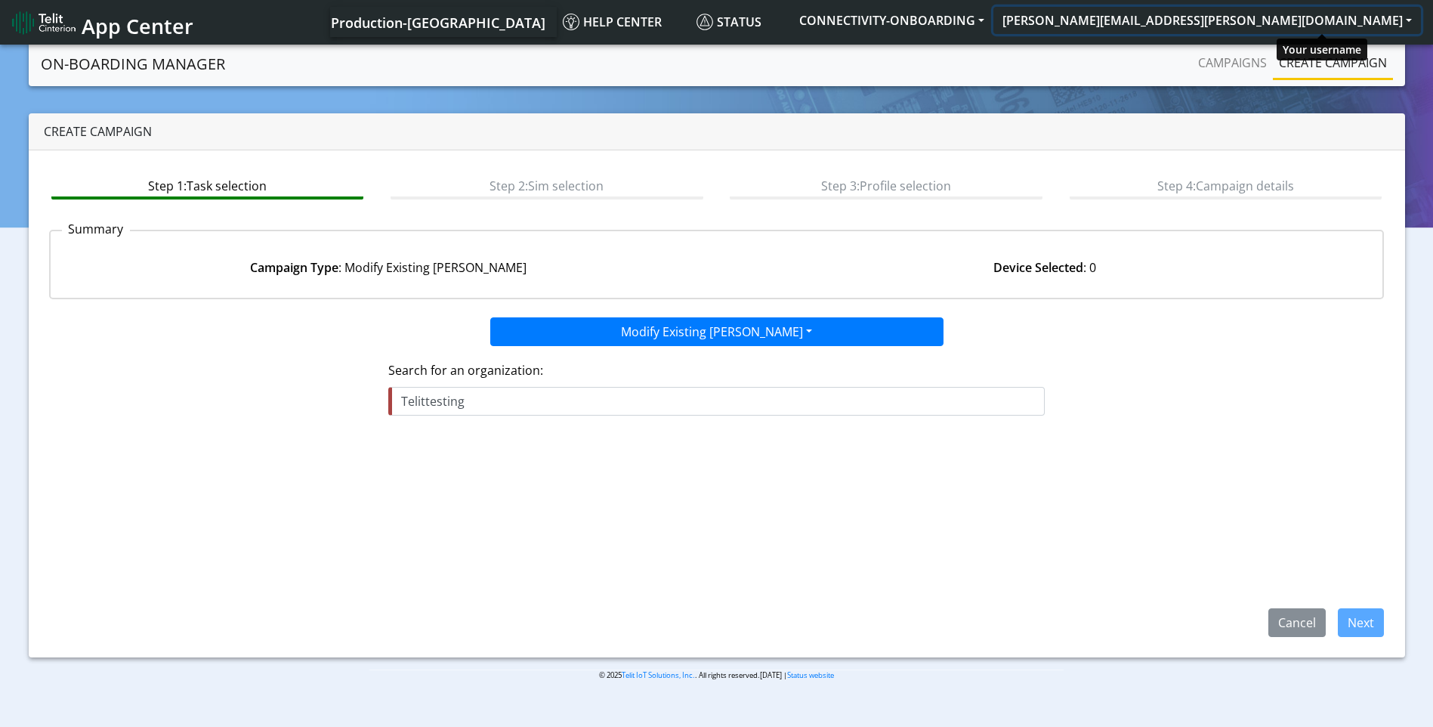
click at [1408, 14] on button "[PERSON_NAME][EMAIL_ADDRESS][PERSON_NAME][DOMAIN_NAME]" at bounding box center [1206, 20] width 427 height 27
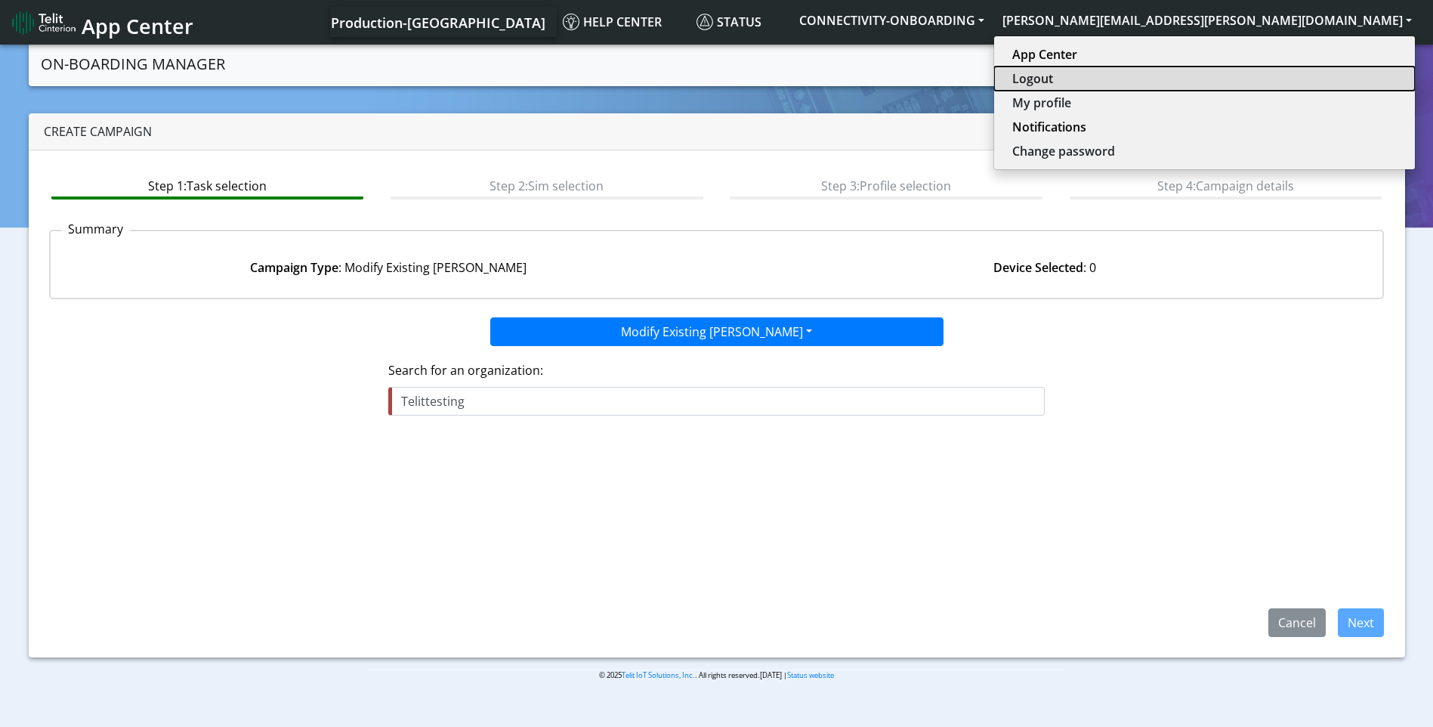
click at [1261, 69] on button "Logout" at bounding box center [1204, 78] width 421 height 24
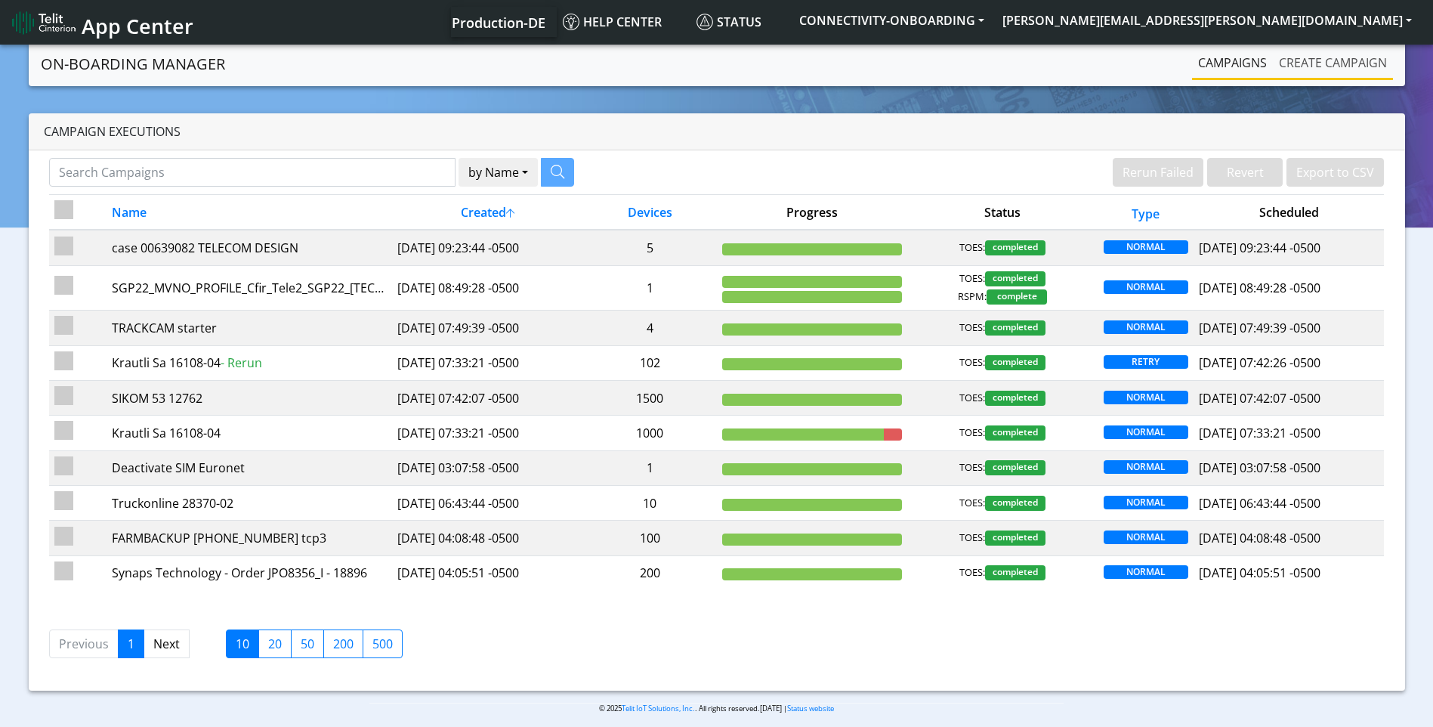
click at [1354, 63] on link "Create campaign" at bounding box center [1333, 63] width 120 height 30
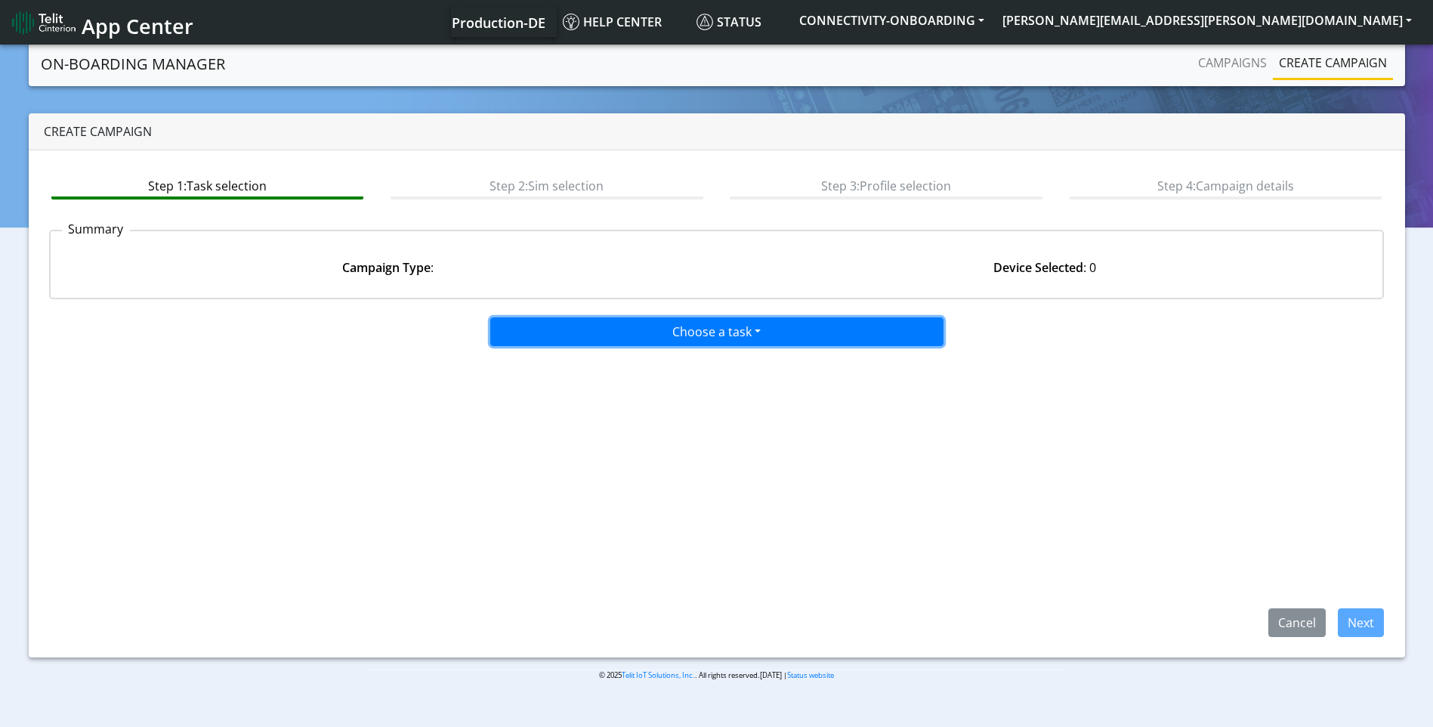
click at [733, 335] on button "Choose a task" at bounding box center [716, 331] width 453 height 29
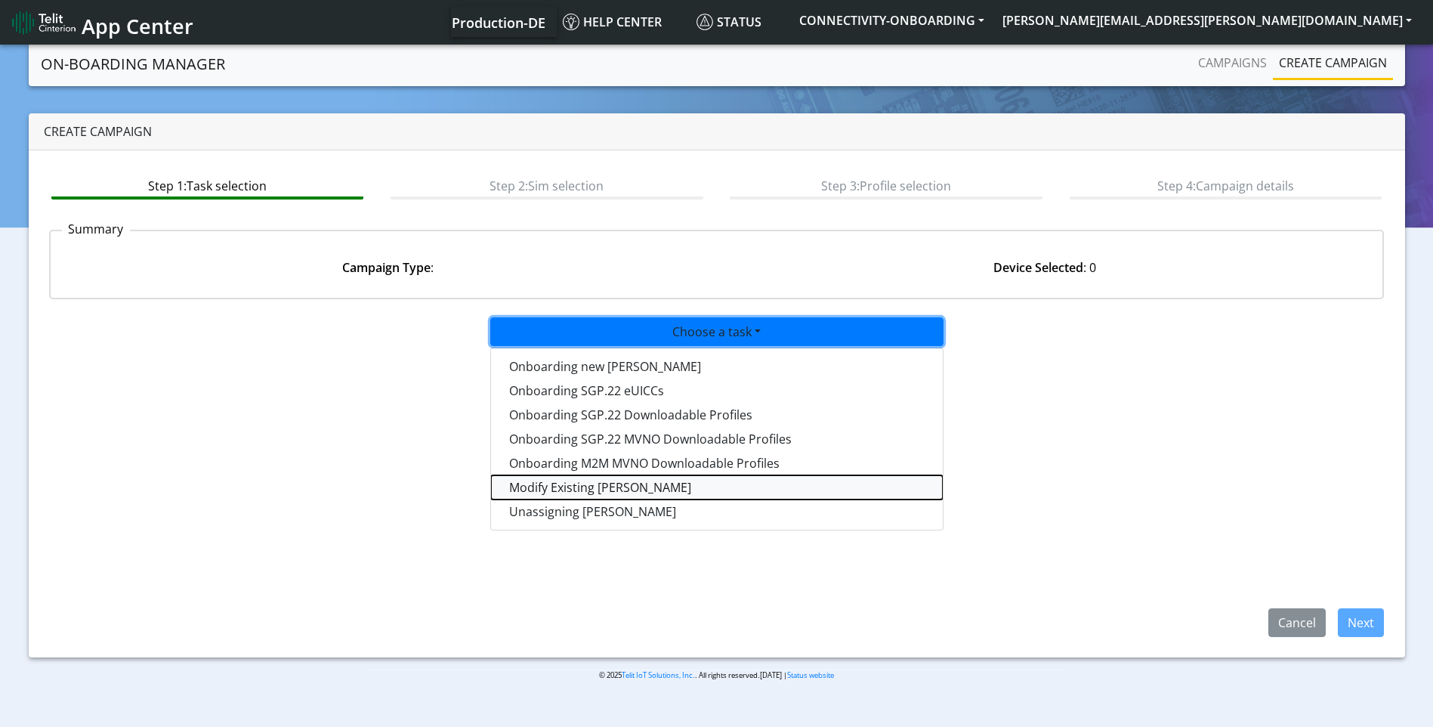
click at [569, 495] on taskiotp-dropdown "Modify Existing [PERSON_NAME]" at bounding box center [717, 487] width 452 height 24
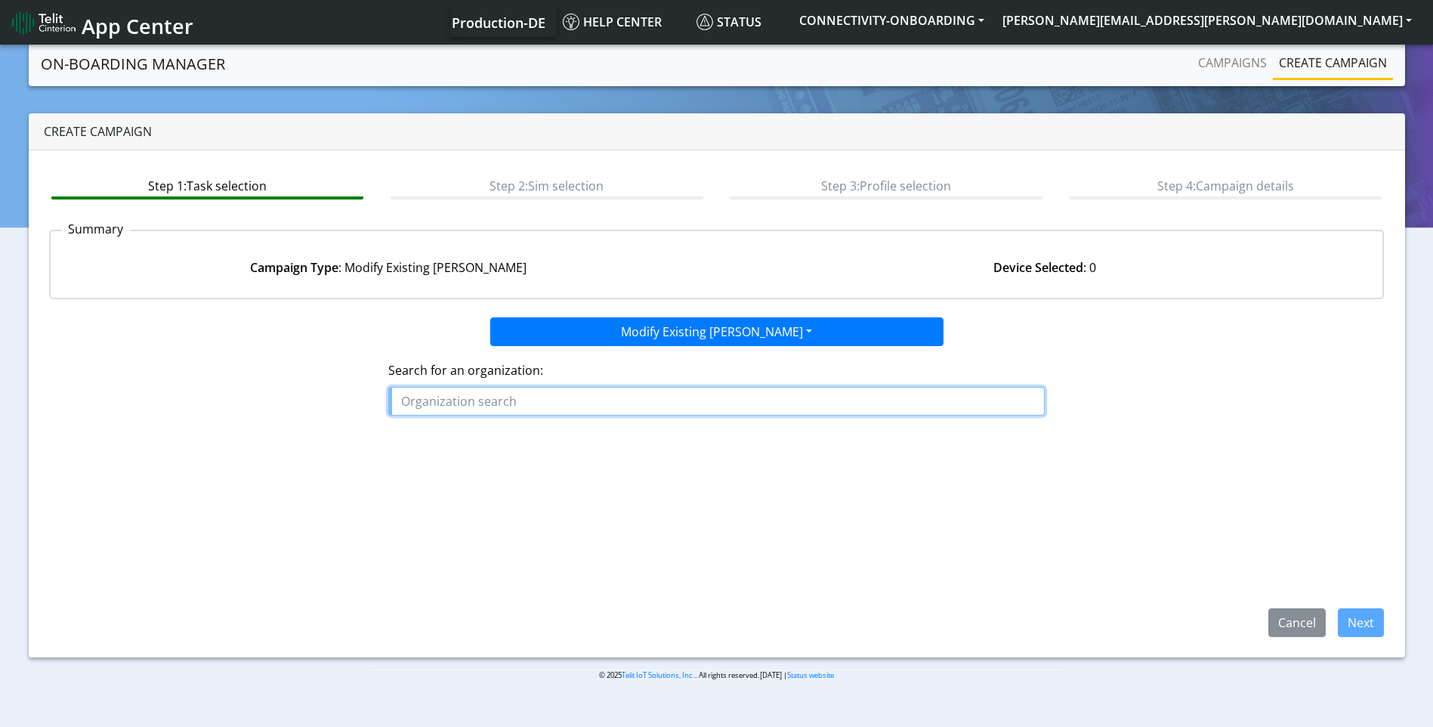
click at [592, 403] on input "text" at bounding box center [716, 401] width 656 height 29
paste input "Telittesting"
click at [458, 441] on span "TELITTESTING" at bounding box center [447, 435] width 81 height 17
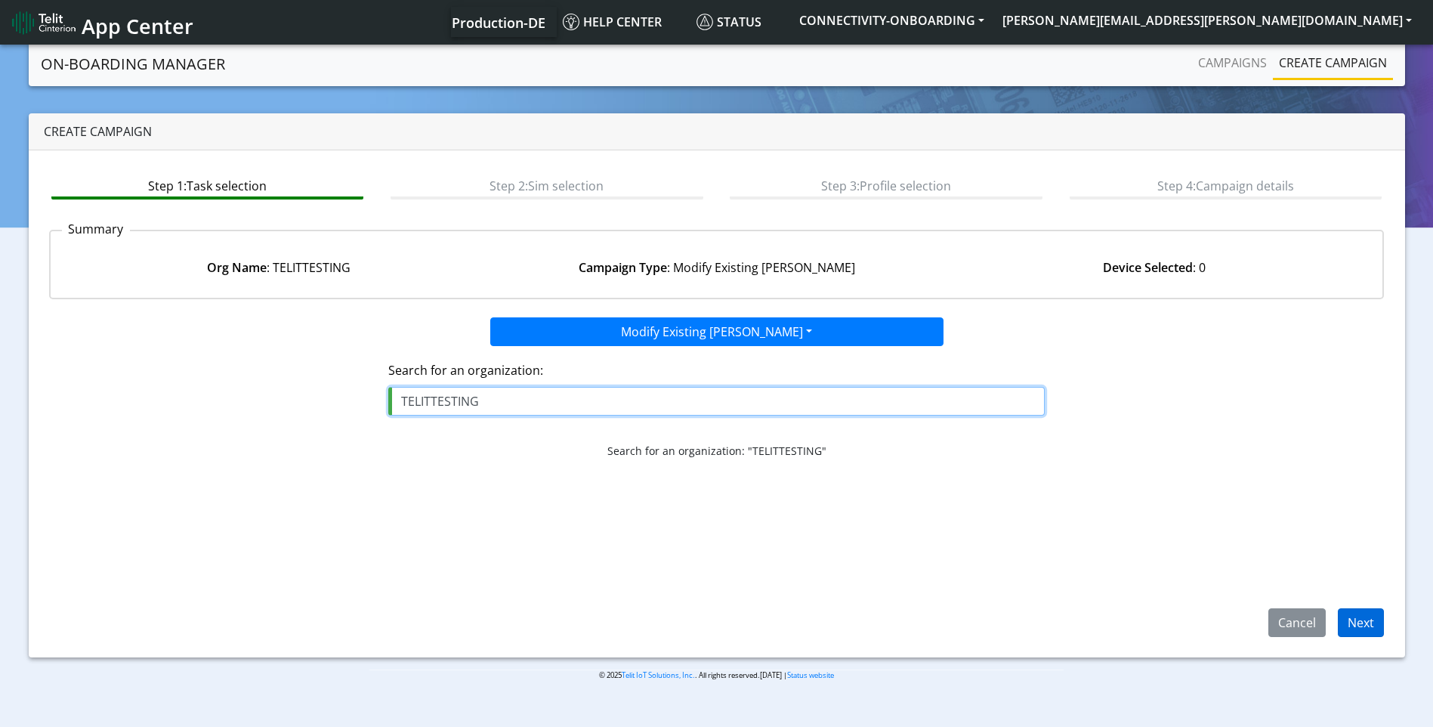
type input "TELITTESTING"
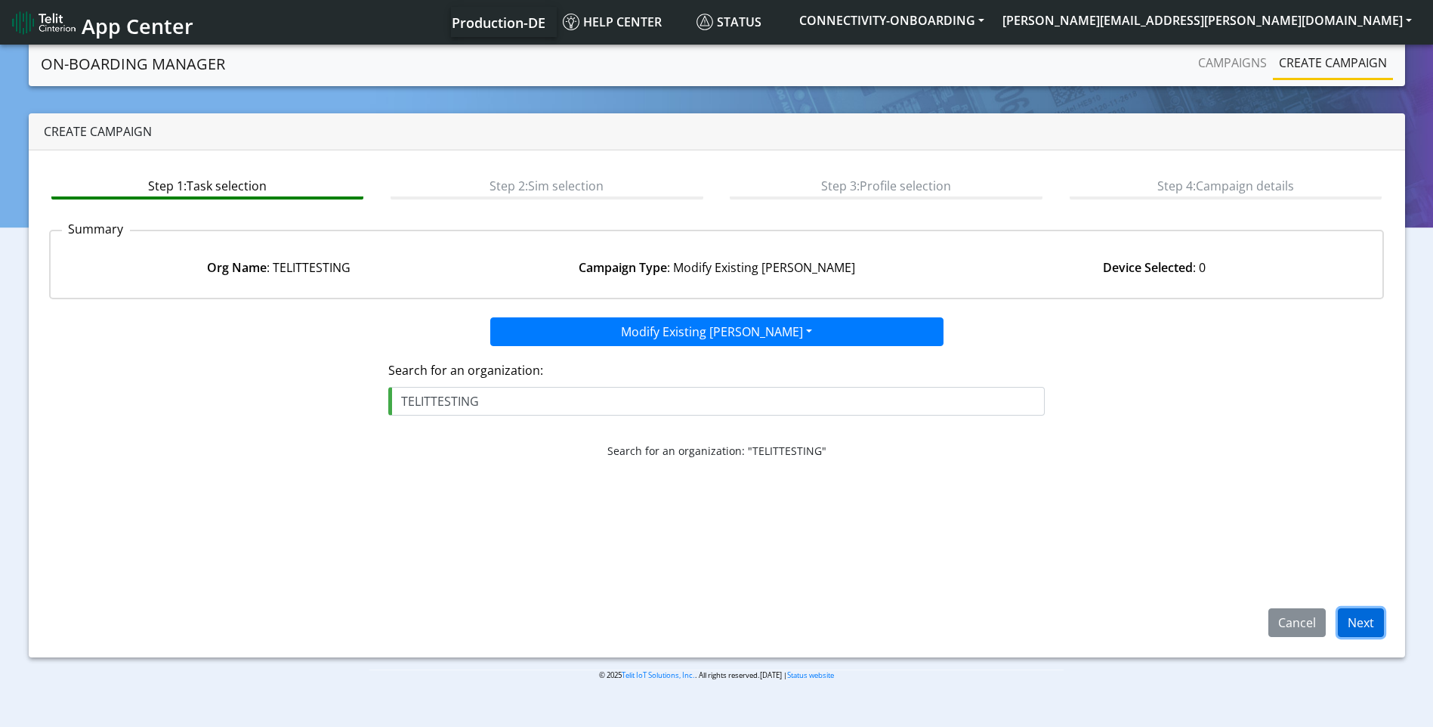
click at [1366, 619] on button "Next" at bounding box center [1361, 622] width 46 height 29
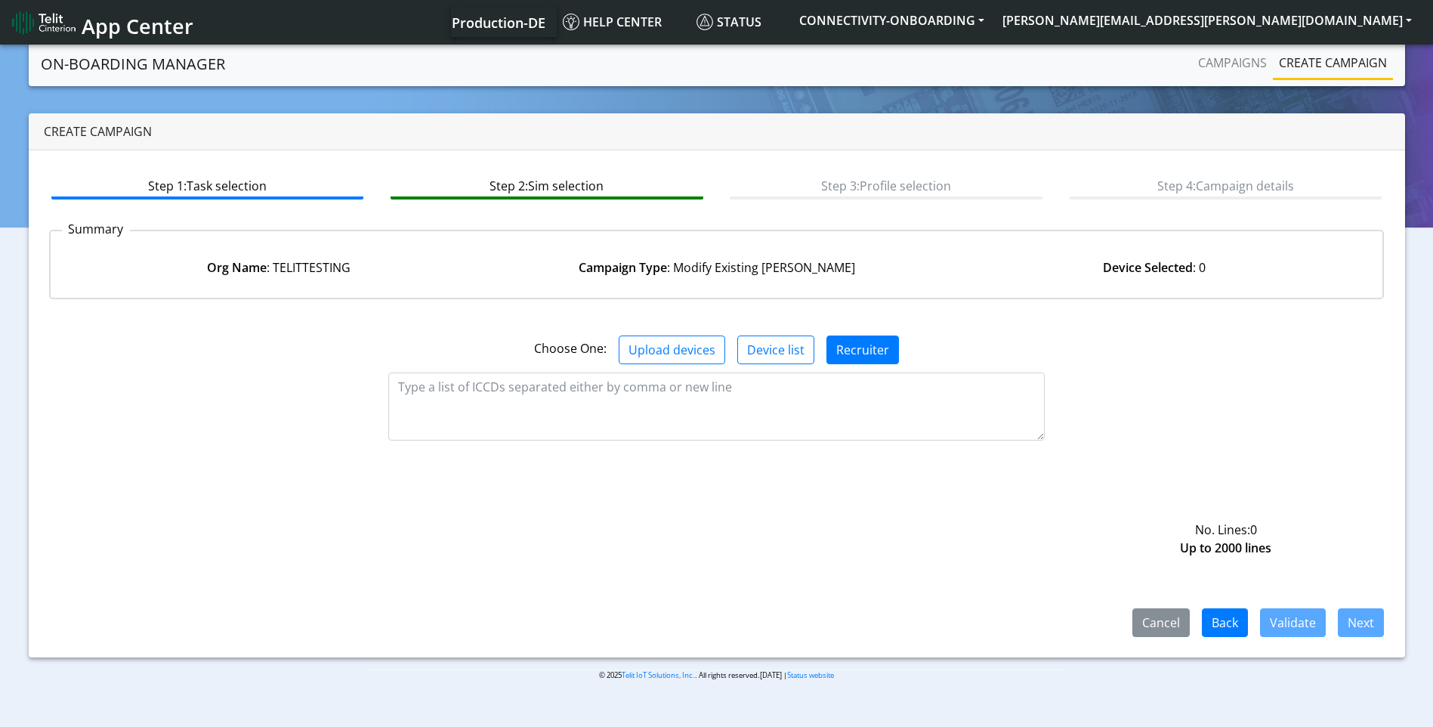
click at [769, 318] on div "Choose One: Upload devices Device list Recruiter" at bounding box center [717, 343] width 1358 height 65
click at [777, 399] on textarea at bounding box center [716, 406] width 656 height 68
paste textarea "89358151000010037524"
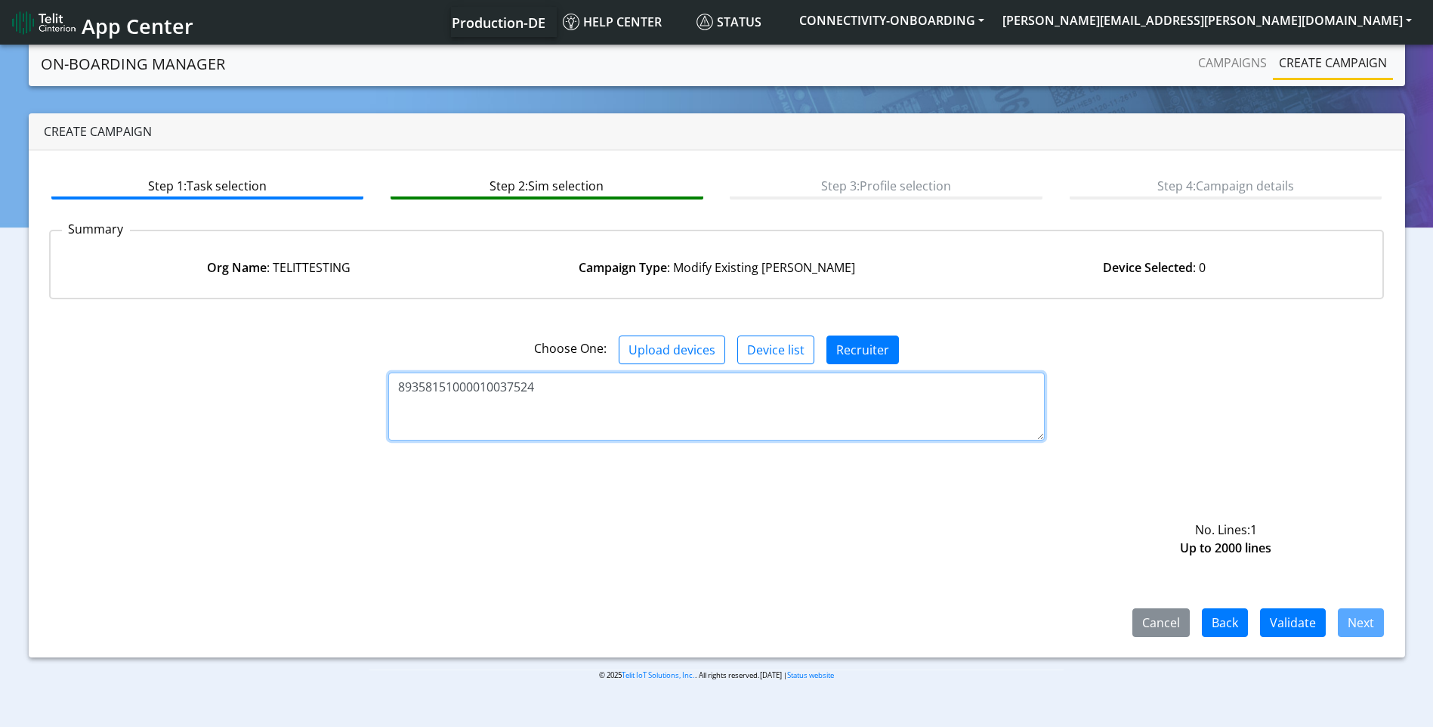
type textarea "89358151000010037524"
click at [1372, 438] on div "89358151000010037524 No. Lines: 1 Up to 2000 lines" at bounding box center [717, 406] width 1358 height 68
click at [1291, 631] on button "Validate" at bounding box center [1293, 622] width 66 height 29
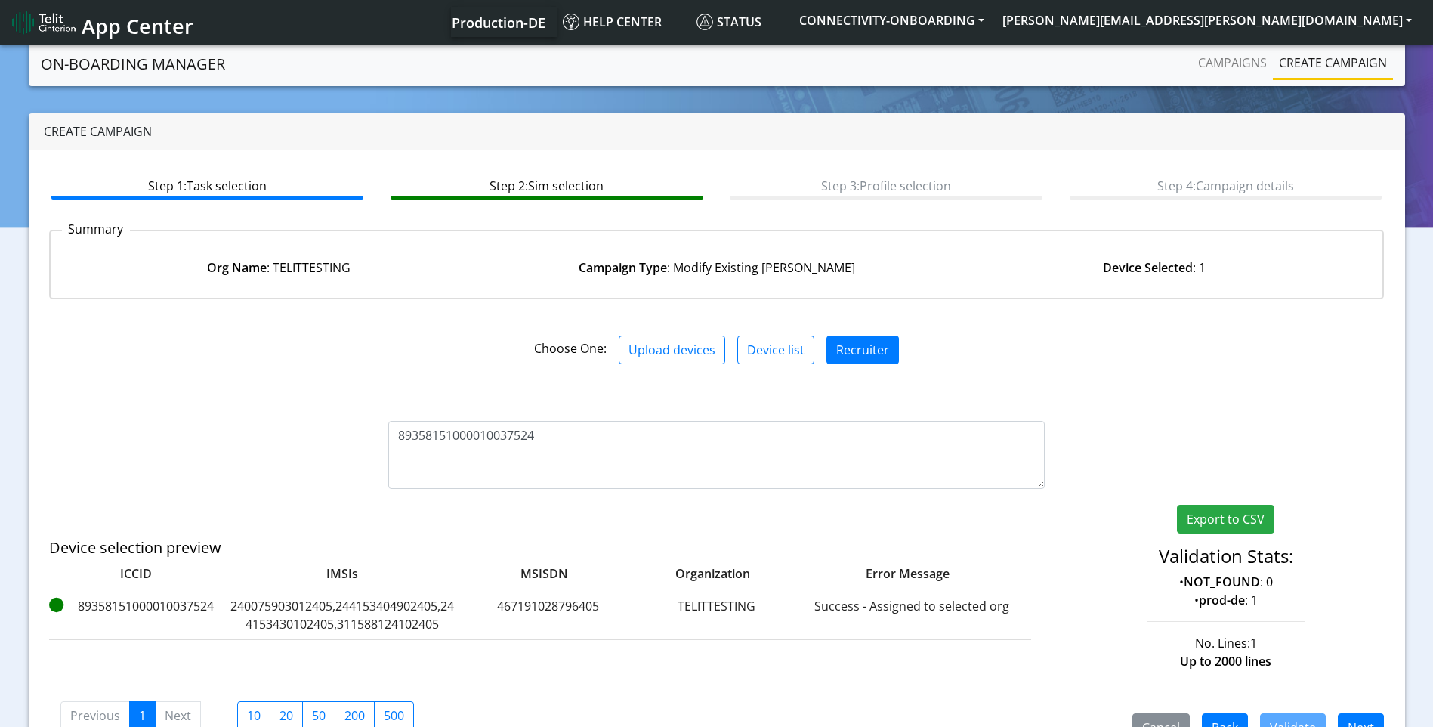
scroll to position [42, 0]
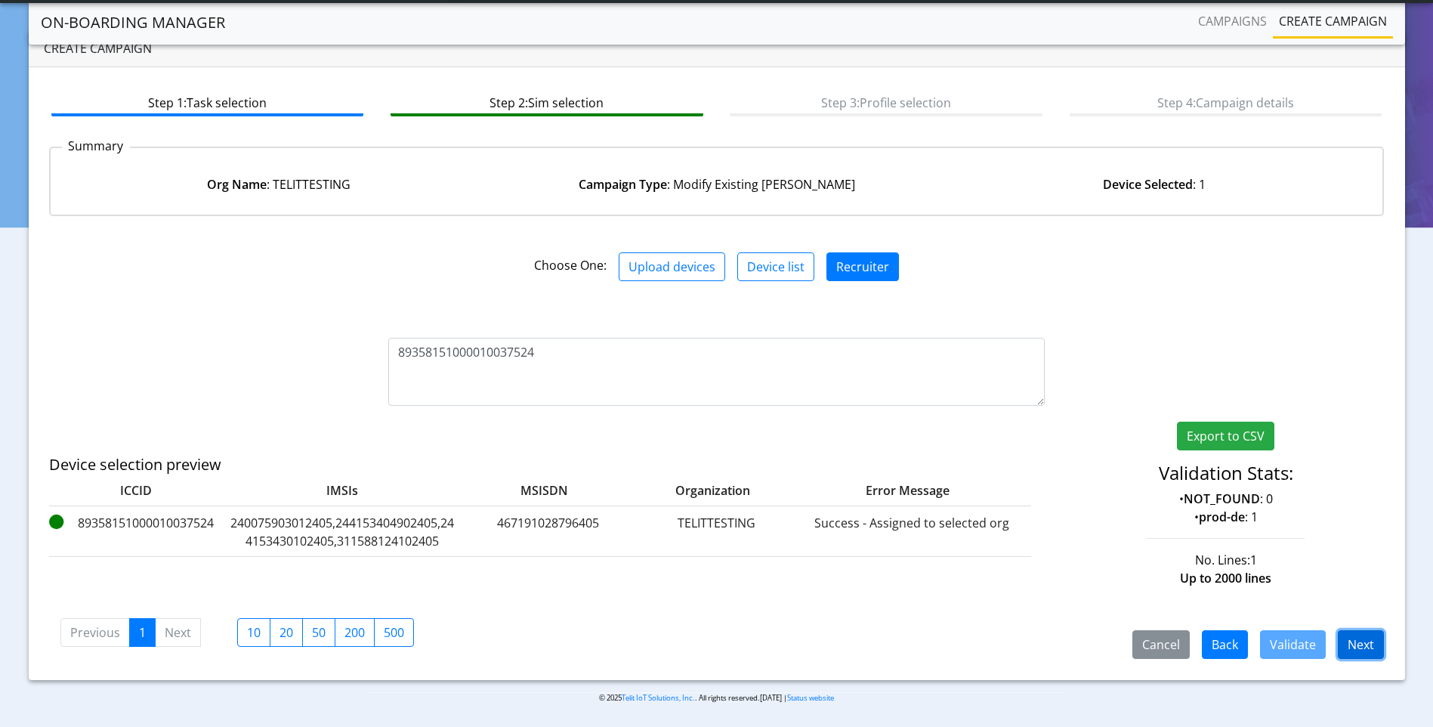
click at [1359, 642] on button "Next" at bounding box center [1361, 644] width 46 height 29
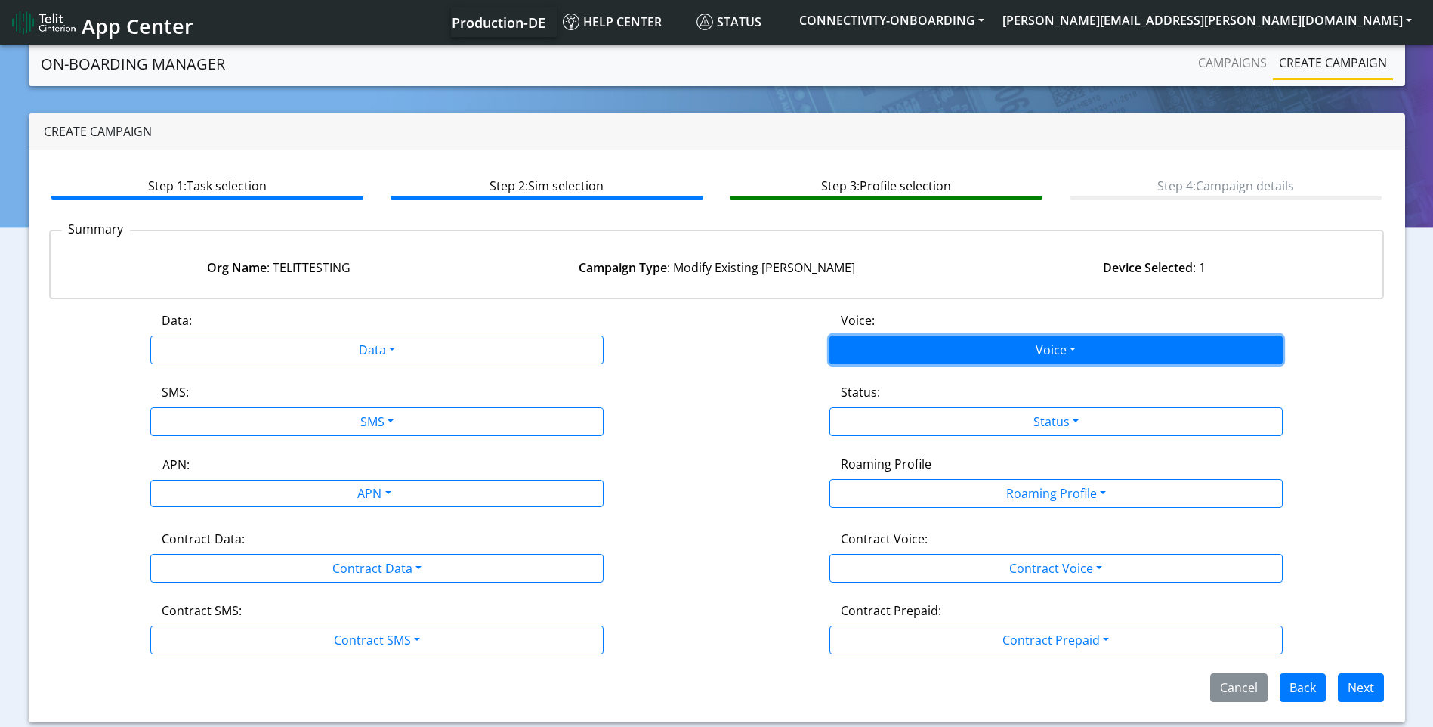
click at [866, 346] on button "Voice" at bounding box center [1055, 349] width 453 height 29
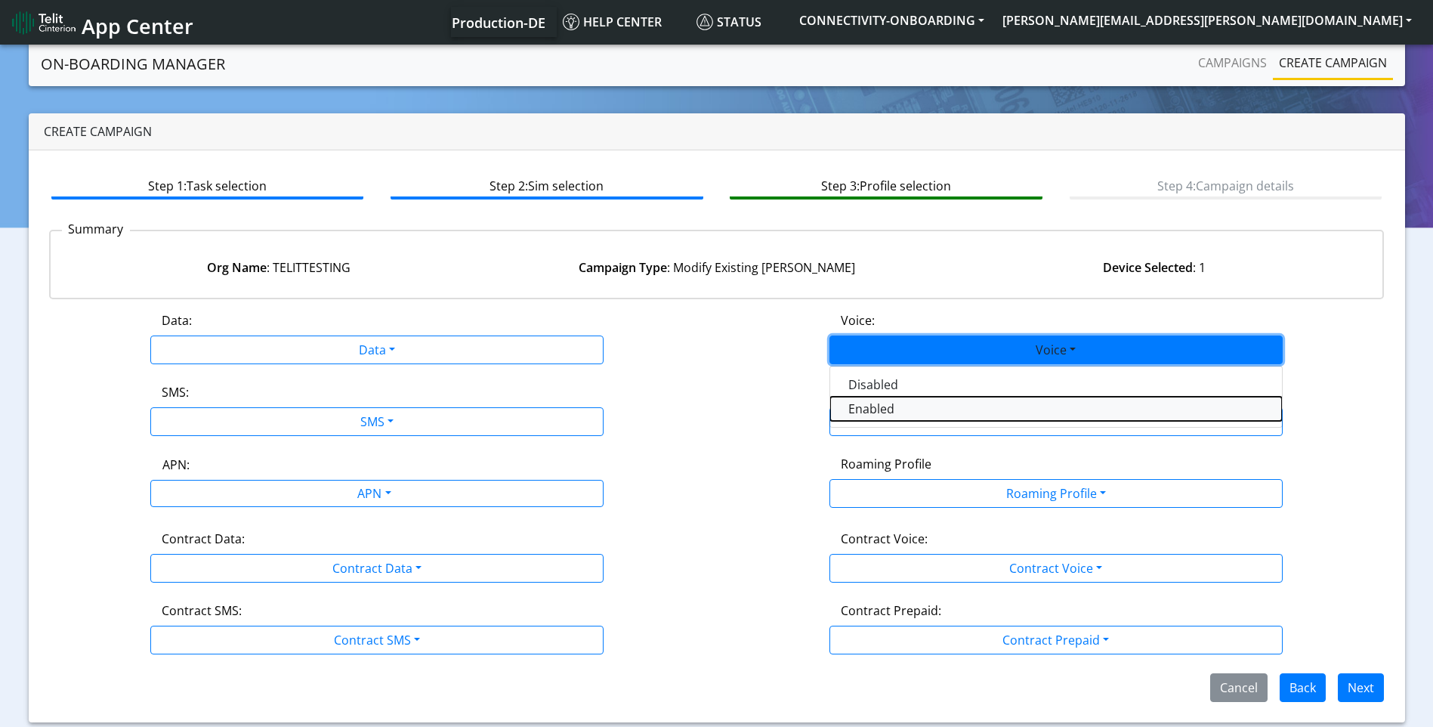
click at [884, 409] on button "Enabled" at bounding box center [1056, 409] width 452 height 24
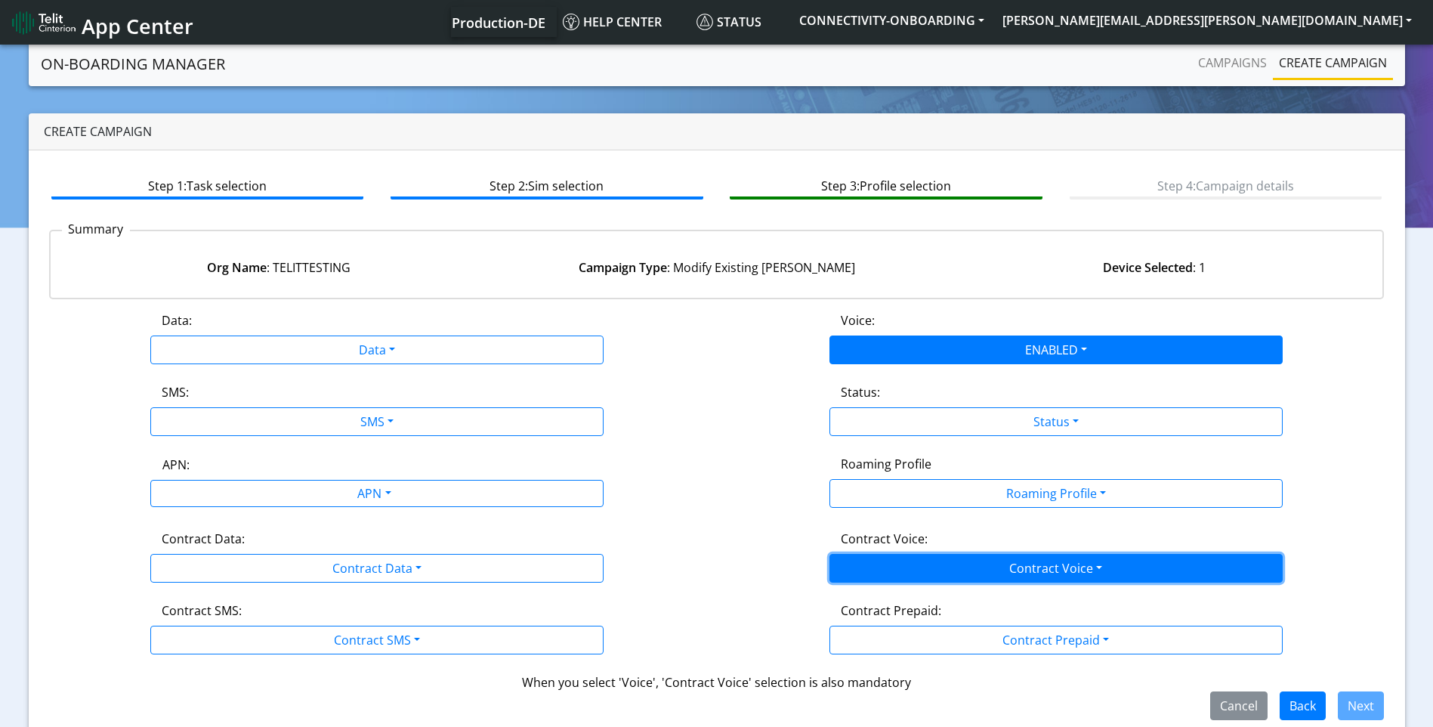
click at [1000, 557] on button "Contract Voice" at bounding box center [1055, 568] width 453 height 29
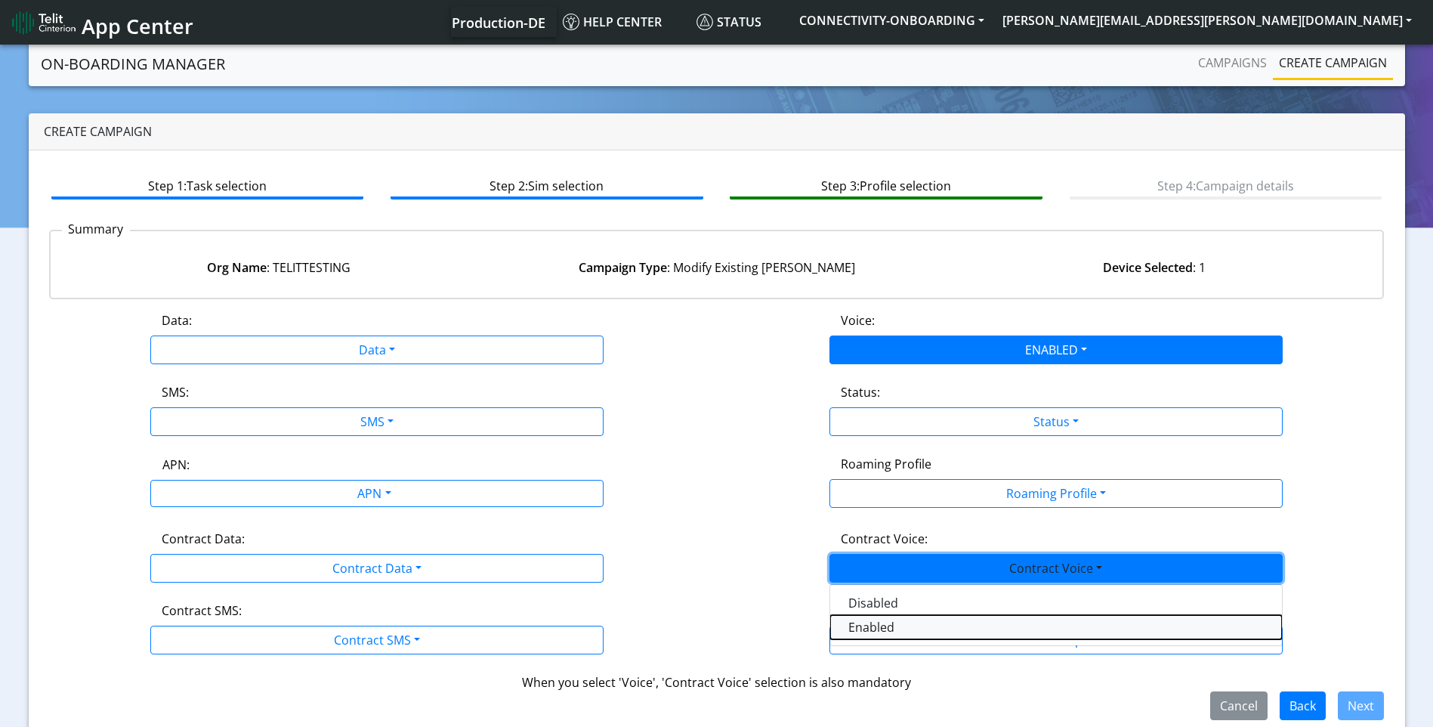
click at [934, 628] on Voiceenabled-dropdown "Enabled" at bounding box center [1056, 627] width 452 height 24
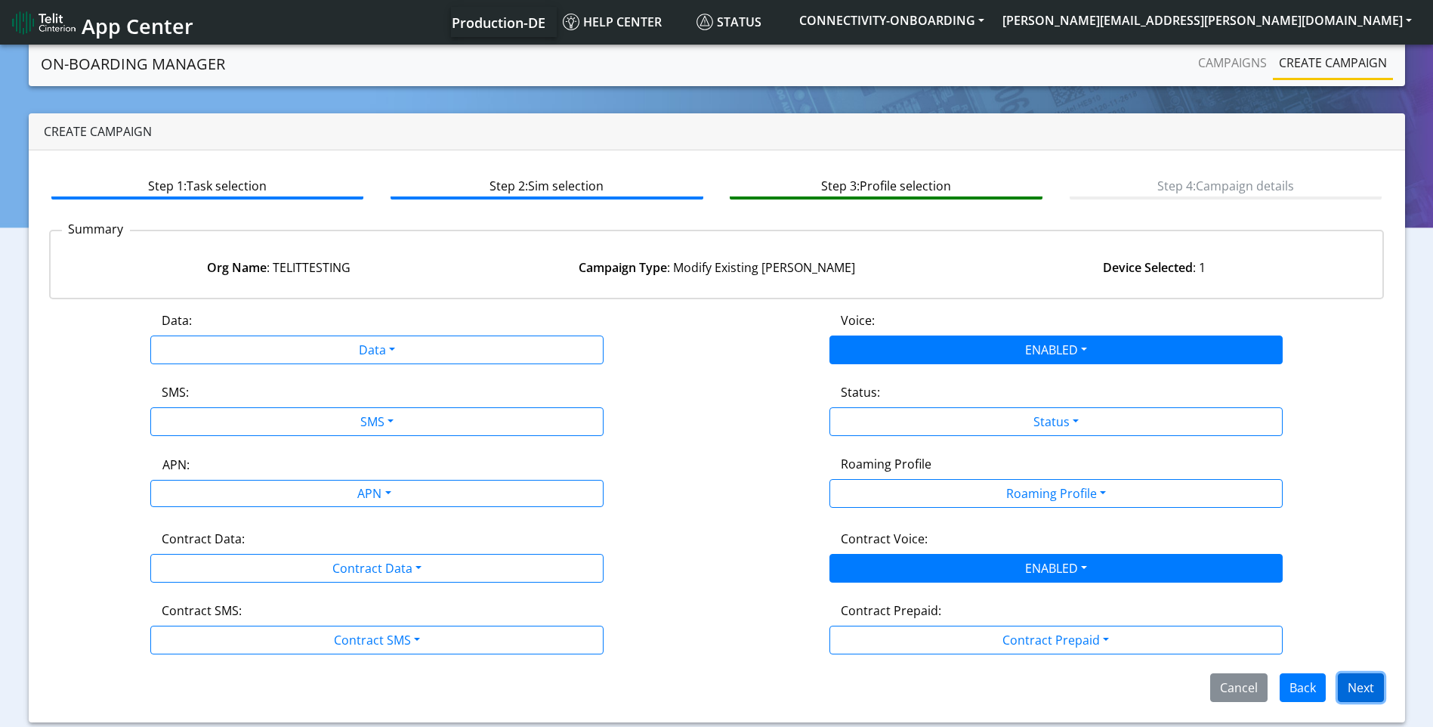
click at [1359, 685] on button "Next" at bounding box center [1361, 687] width 46 height 29
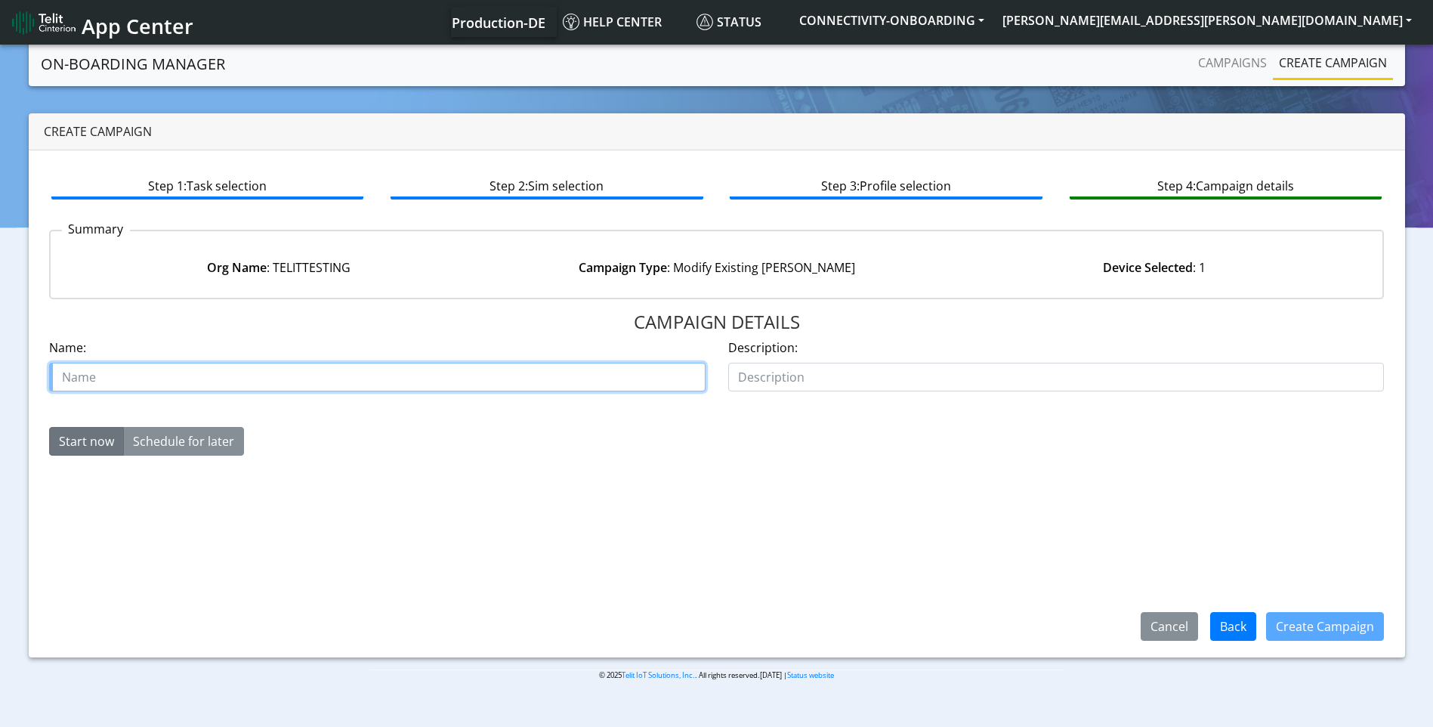
click at [526, 390] on input "text" at bounding box center [377, 377] width 656 height 29
paste input "00639147"
type input "Telit testing case 00639147"
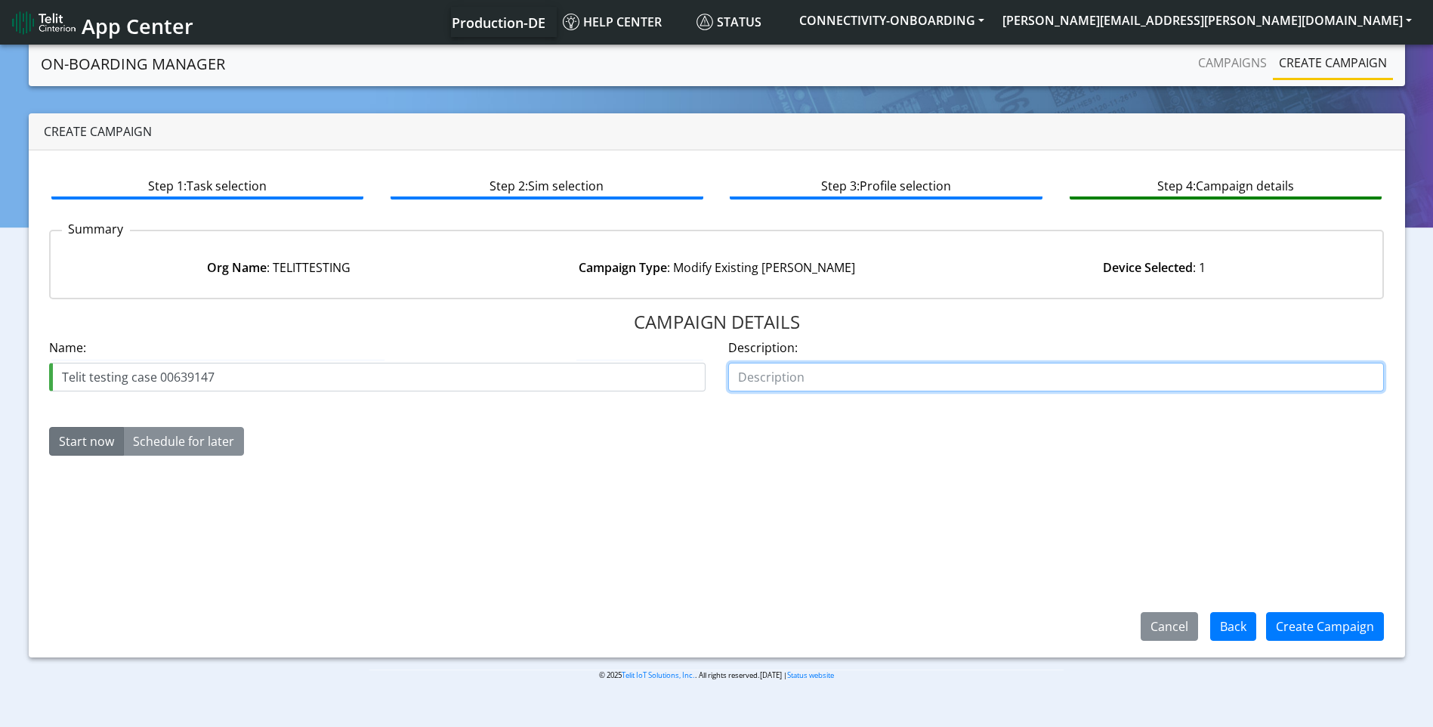
click at [940, 373] on input "text" at bounding box center [1056, 377] width 656 height 29
type input "Enable Voice"
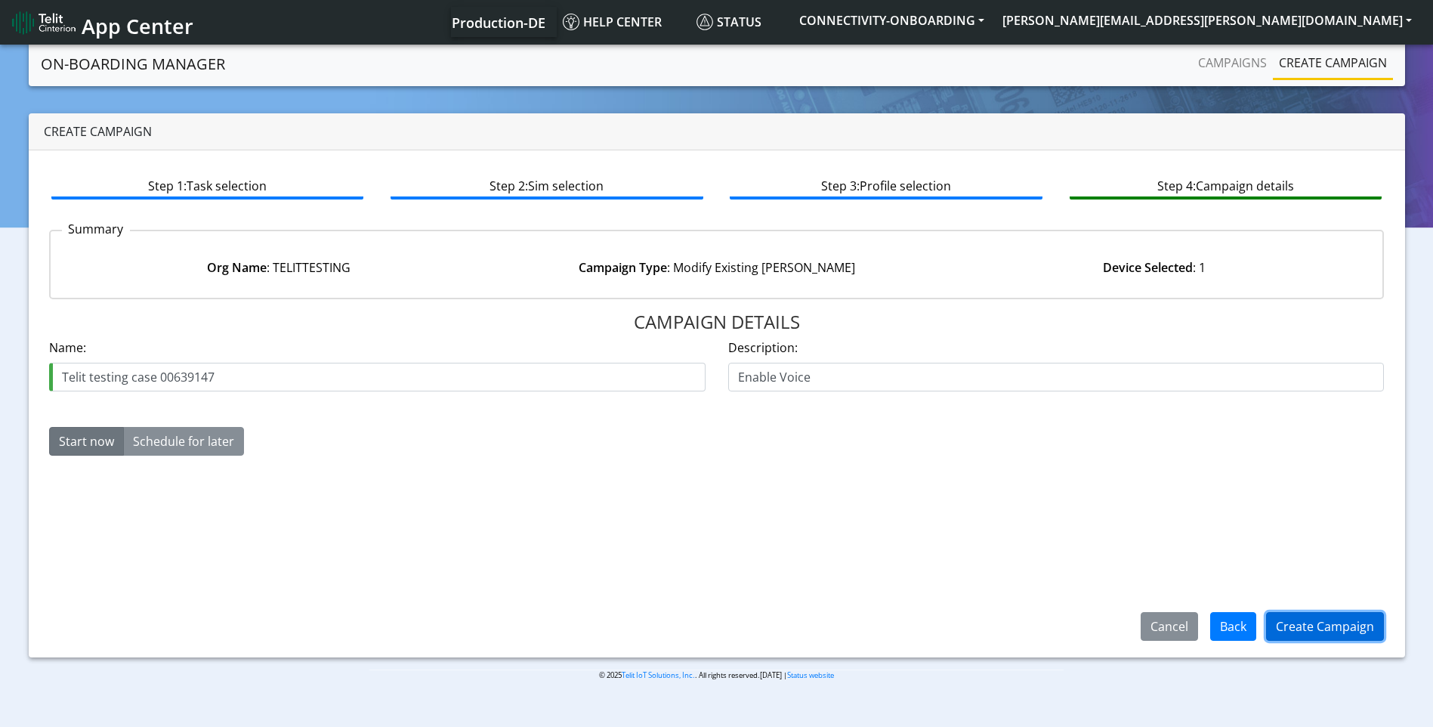
click at [1332, 637] on button "Create Campaign" at bounding box center [1325, 626] width 118 height 29
